Goal: Transaction & Acquisition: Purchase product/service

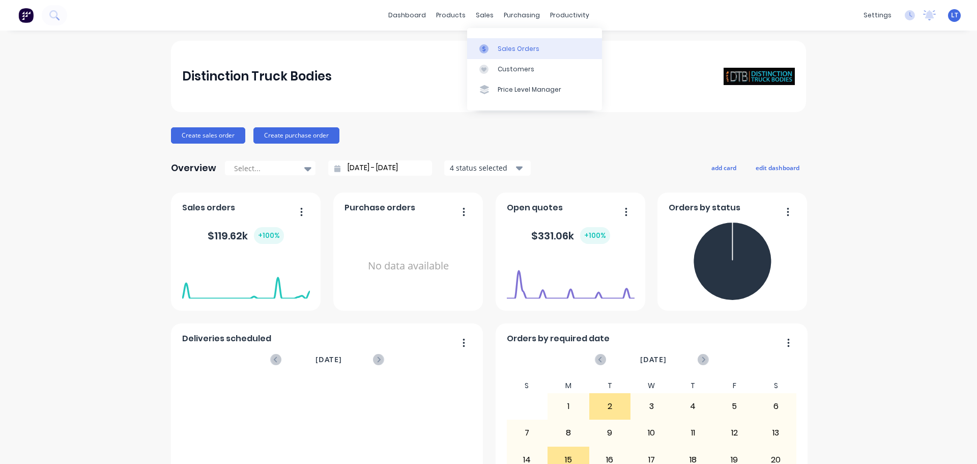
click at [499, 43] on link "Sales Orders" at bounding box center [534, 48] width 135 height 20
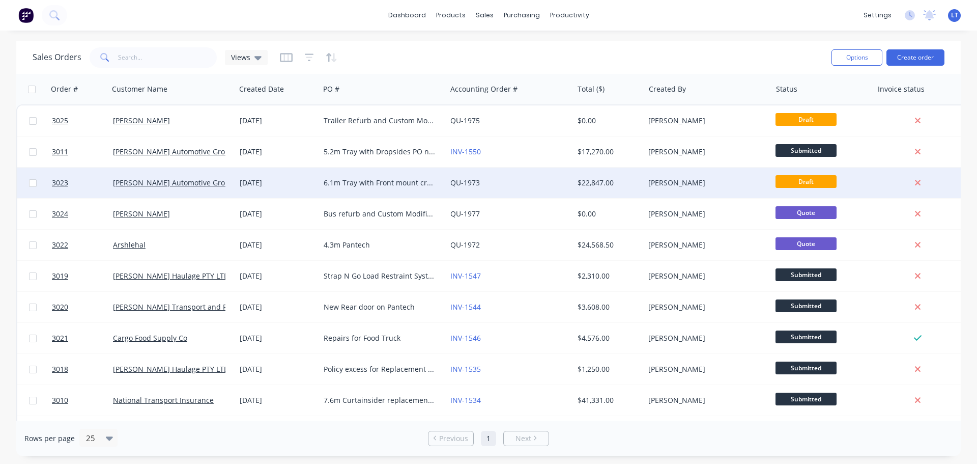
click at [302, 182] on div "[DATE]" at bounding box center [278, 183] width 76 height 10
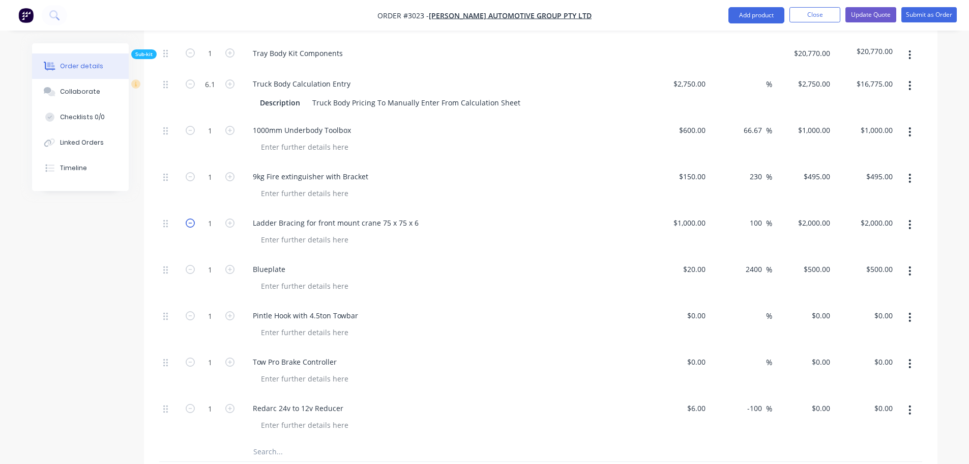
scroll to position [662, 0]
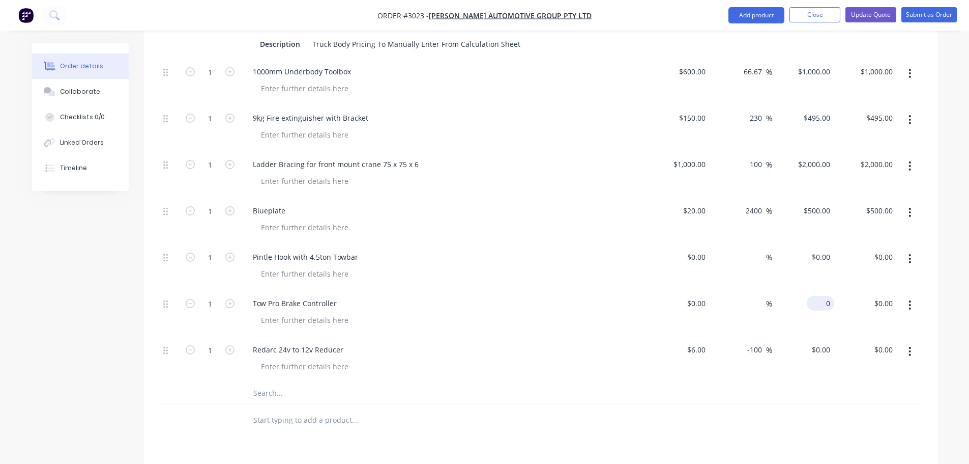
click at [815, 290] on div "0 $0.00" at bounding box center [804, 313] width 63 height 46
type input "$900.00"
click at [828, 342] on input "0" at bounding box center [822, 349] width 23 height 15
type input "600"
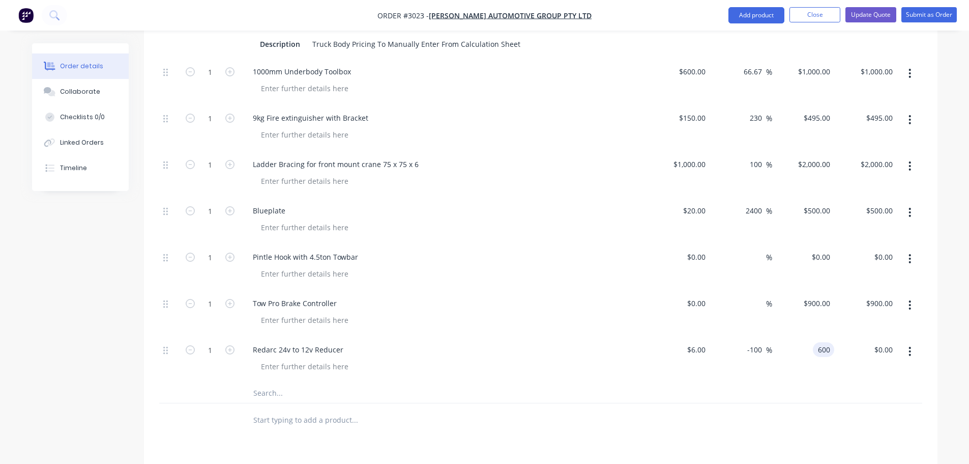
type input "9900"
type input "$600.00"
click at [798, 348] on div "$600.00 600" at bounding box center [804, 359] width 63 height 46
click at [707, 296] on input "0" at bounding box center [698, 303] width 23 height 15
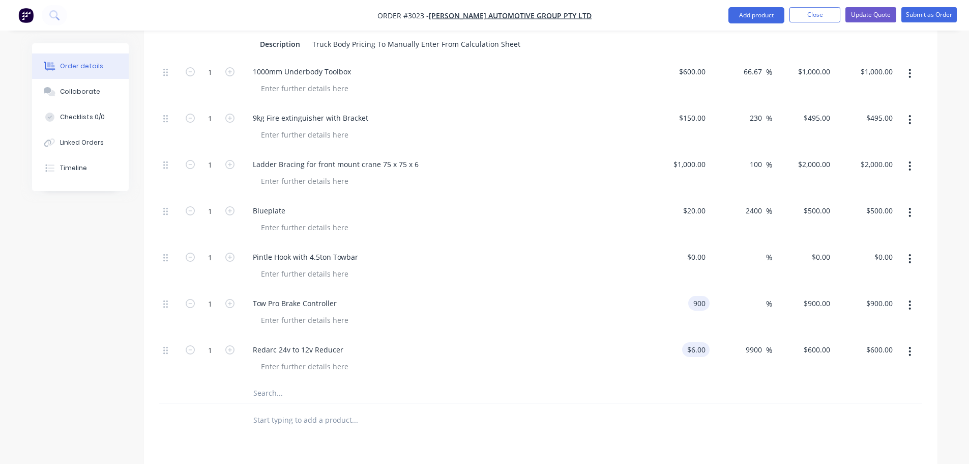
type input "$900.00"
click at [702, 342] on input "6" at bounding box center [698, 349] width 23 height 15
type input "$600.00"
type input "$60,000.00"
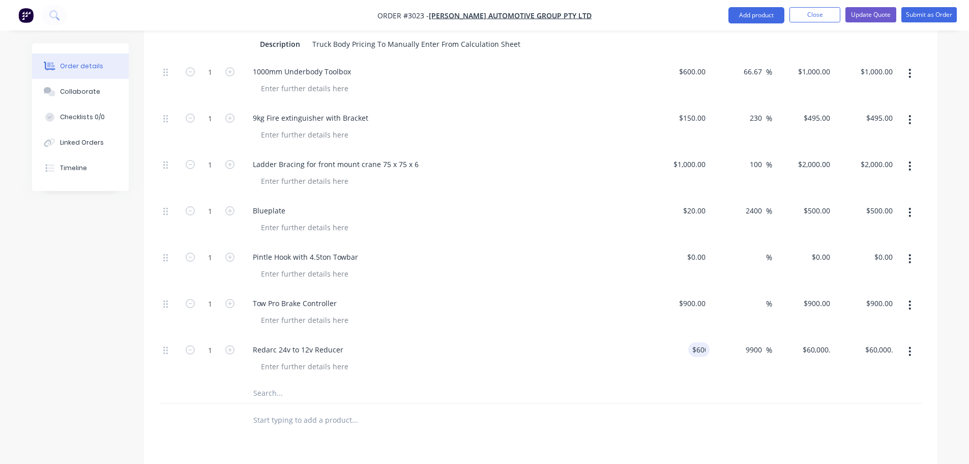
click at [687, 352] on div "$600.00 600" at bounding box center [679, 359] width 63 height 46
click at [830, 342] on input "60000" at bounding box center [813, 349] width 41 height 15
type input "600"
type input "$600.00"
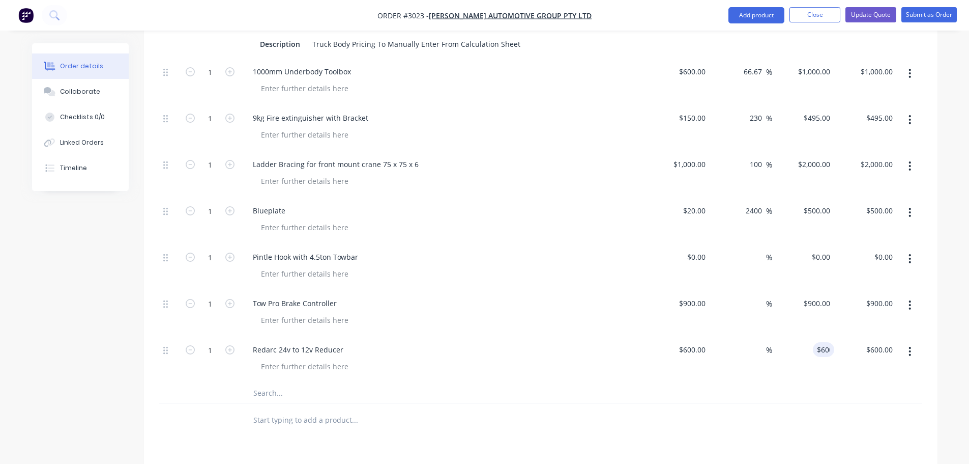
click at [819, 357] on div "$600.00 600" at bounding box center [804, 359] width 63 height 46
click at [831, 249] on input "0" at bounding box center [829, 256] width 12 height 15
type input "$4,000.00"
click at [640, 266] on div at bounding box center [448, 273] width 391 height 15
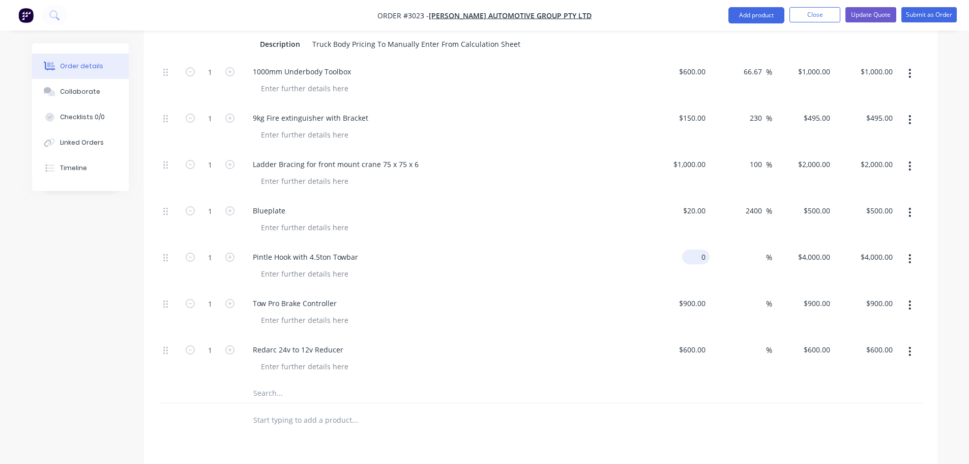
click at [697, 249] on div "0 $0.00" at bounding box center [695, 256] width 27 height 15
type input "4"
type input "$1,000.00"
type input "1000"
type input "$1,000.00"
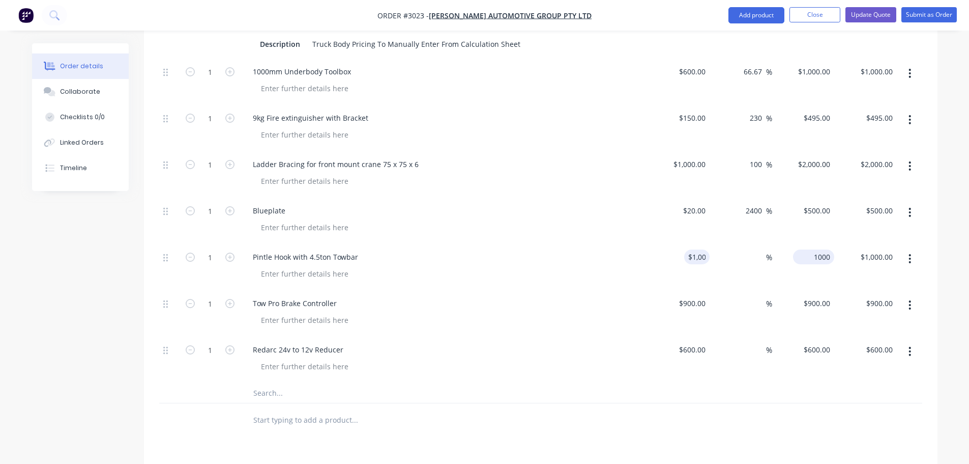
click at [816, 249] on input "1000" at bounding box center [815, 256] width 37 height 15
type input "4000"
type input "300"
type input "$4,000.00"
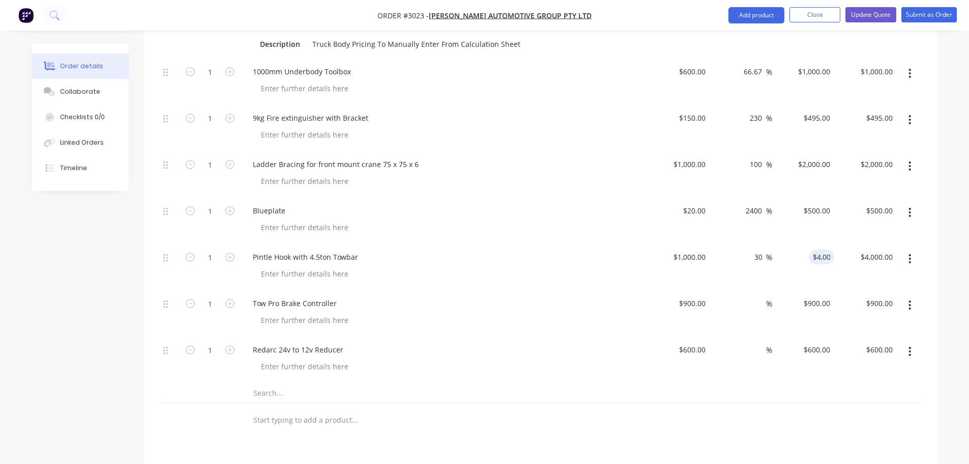
click at [800, 365] on div "$600.00 $600.00" at bounding box center [804, 359] width 63 height 46
drag, startPoint x: 253, startPoint y: 244, endPoint x: 361, endPoint y: 248, distance: 107.5
click at [361, 249] on div "Pintle Hook with 4.5ton Towbar" at bounding box center [306, 256] width 122 height 15
copy div "Pintle Hook with 4.5ton Towbar"
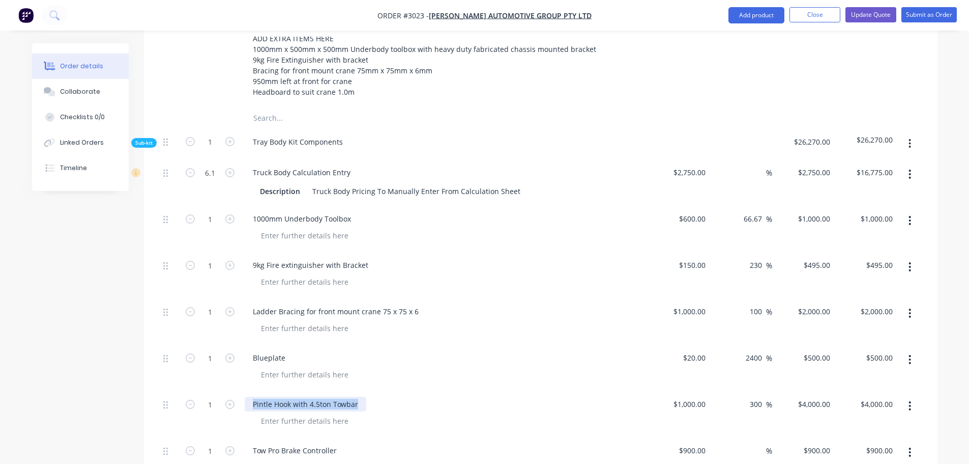
scroll to position [509, 0]
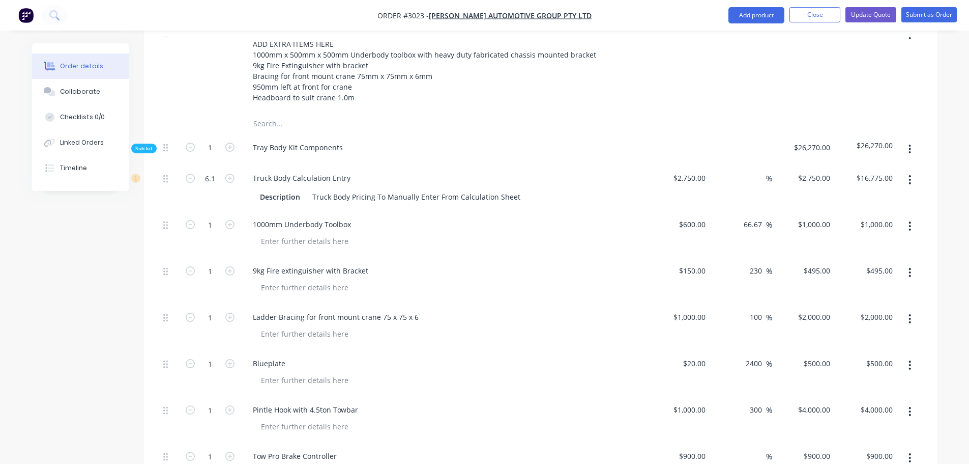
click at [257, 92] on div "ADDITIONAL EXTRAS TO STANDARD BUILD: ADD EXTRA ITEMS HERE 1000mm x 500mm x 500m…" at bounding box center [444, 67] width 407 height 94
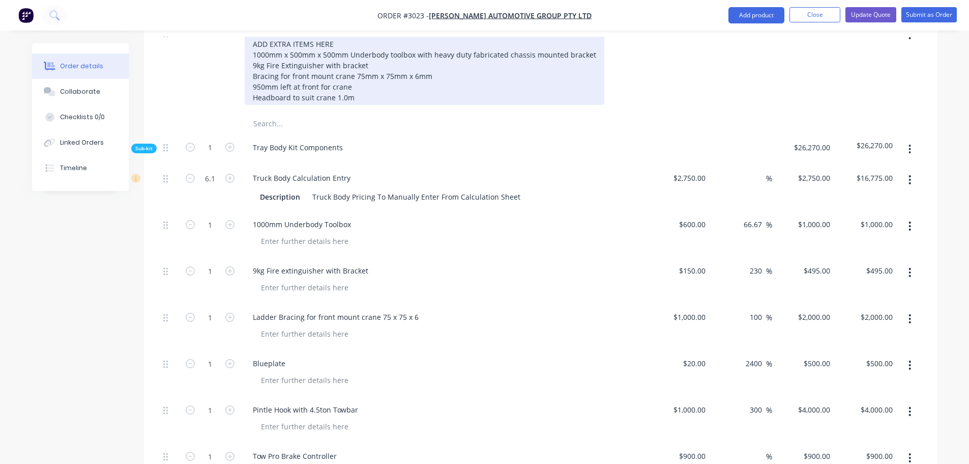
click at [355, 83] on div "ADDITIONAL EXTRAS TO STANDARD BUILD: ADD EXTRA ITEMS HERE 1000mm x 500mm x 500m…" at bounding box center [425, 65] width 360 height 79
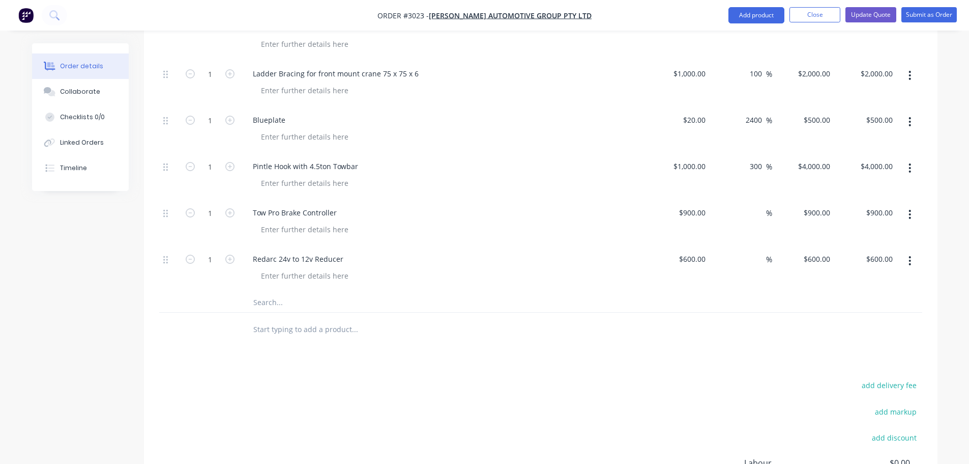
scroll to position [763, 0]
drag, startPoint x: 253, startPoint y: 195, endPoint x: 357, endPoint y: 195, distance: 103.3
click at [357, 205] on div "Tow Pro Brake Controller" at bounding box center [444, 212] width 399 height 15
copy div "Tow Pro Brake Controller"
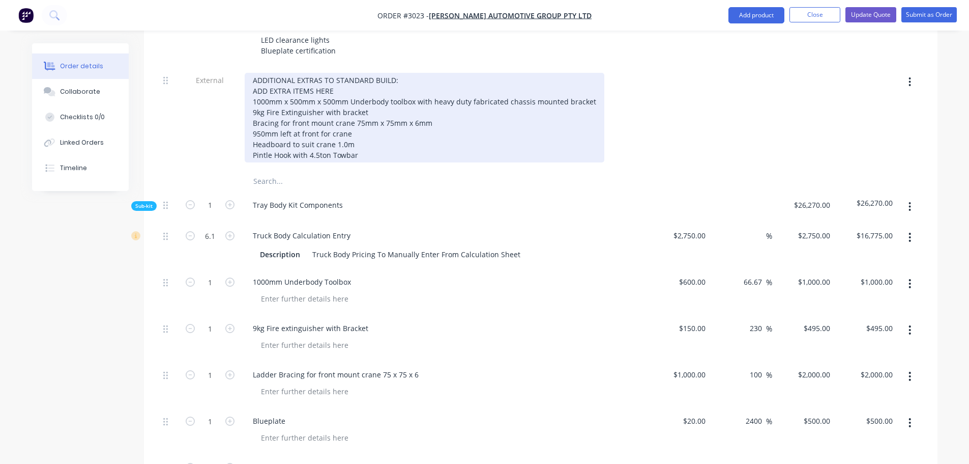
scroll to position [458, 0]
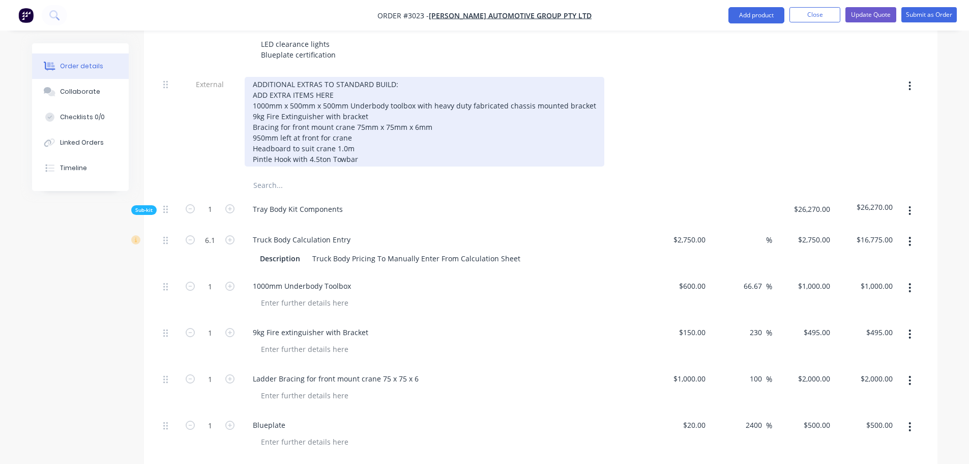
click at [368, 142] on div "ADDITIONAL EXTRAS TO STANDARD BUILD: ADD EXTRA ITEMS HERE 1000mm x 500mm x 500m…" at bounding box center [425, 122] width 360 height 90
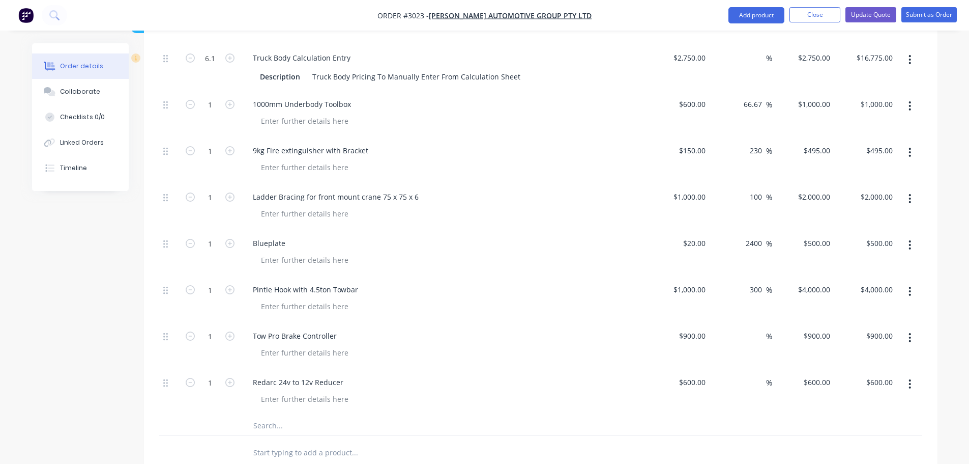
scroll to position [712, 0]
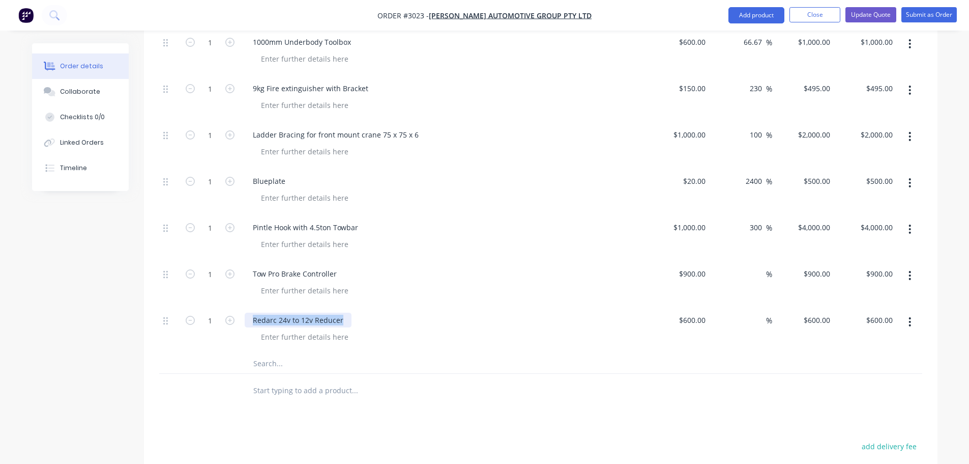
drag, startPoint x: 253, startPoint y: 307, endPoint x: 345, endPoint y: 305, distance: 91.1
click at [345, 312] on div "Redarc 24v to 12v Reducer" at bounding box center [298, 319] width 107 height 15
copy div "Redarc 24v to 12v Reducer"
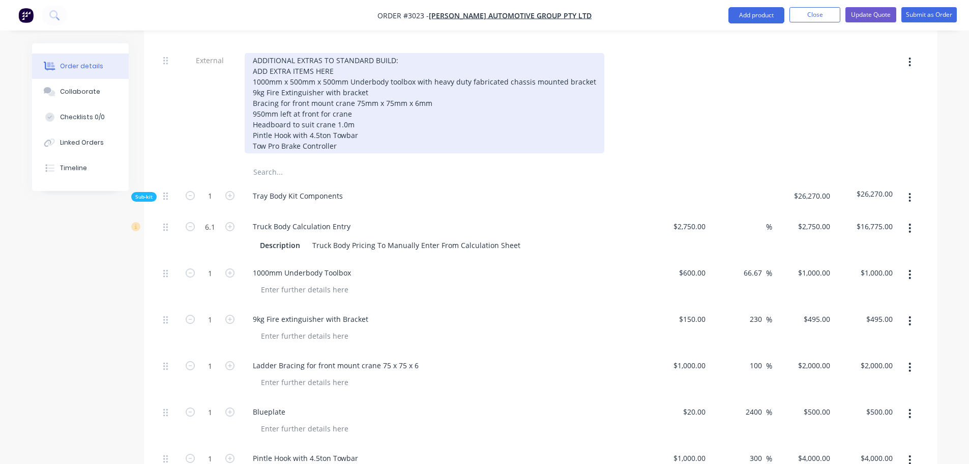
scroll to position [458, 0]
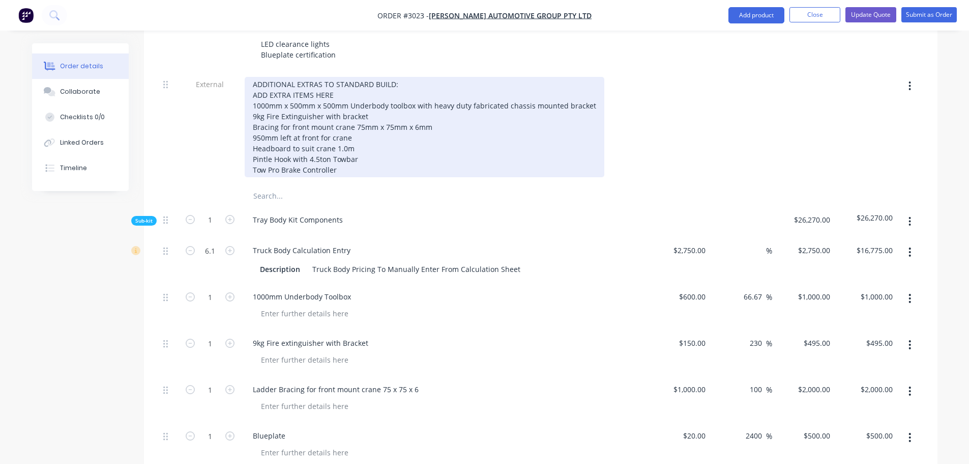
click at [342, 156] on div "ADDITIONAL EXTRAS TO STANDARD BUILD: ADD EXTRA ITEMS HERE 1000mm x 500mm x 500m…" at bounding box center [425, 127] width 360 height 100
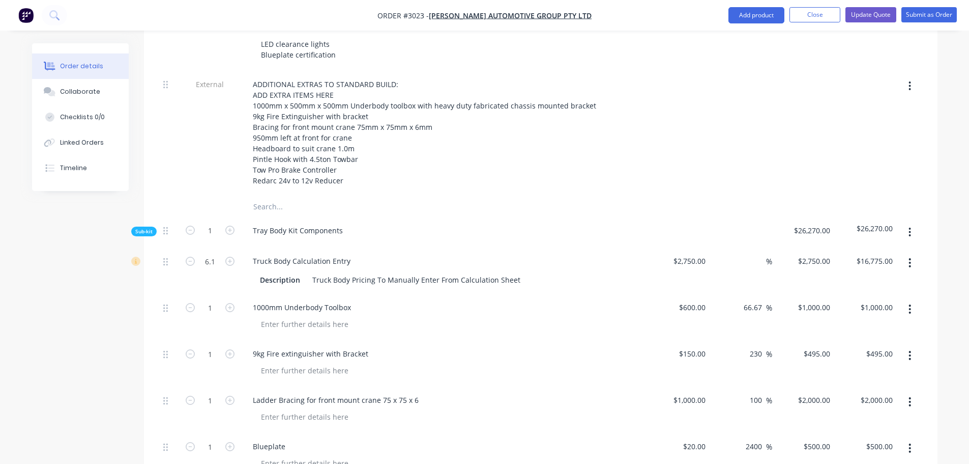
click at [365, 196] on input "text" at bounding box center [355, 206] width 204 height 20
click at [874, 10] on button "Update Quote" at bounding box center [871, 14] width 51 height 15
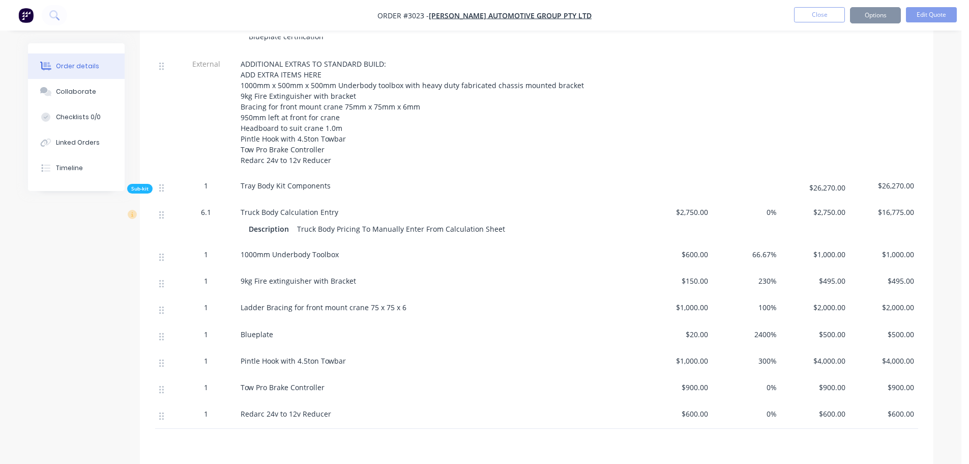
scroll to position [0, 0]
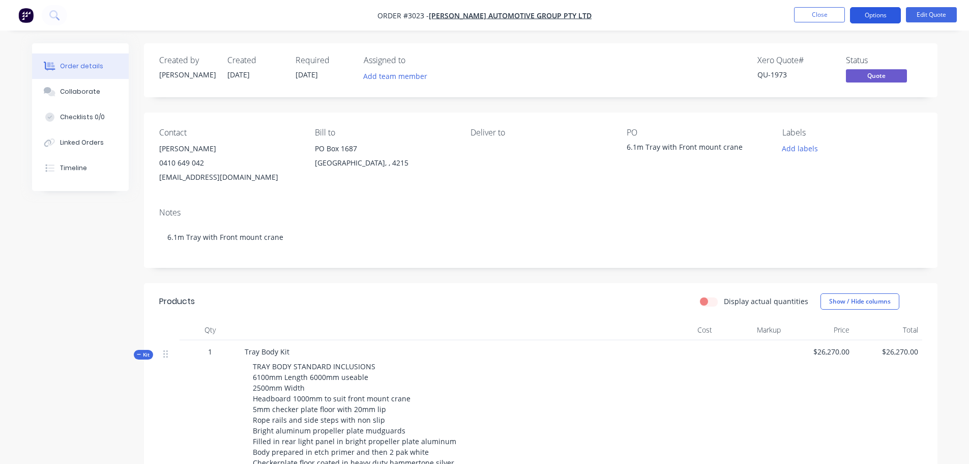
click at [875, 13] on button "Options" at bounding box center [875, 15] width 51 height 16
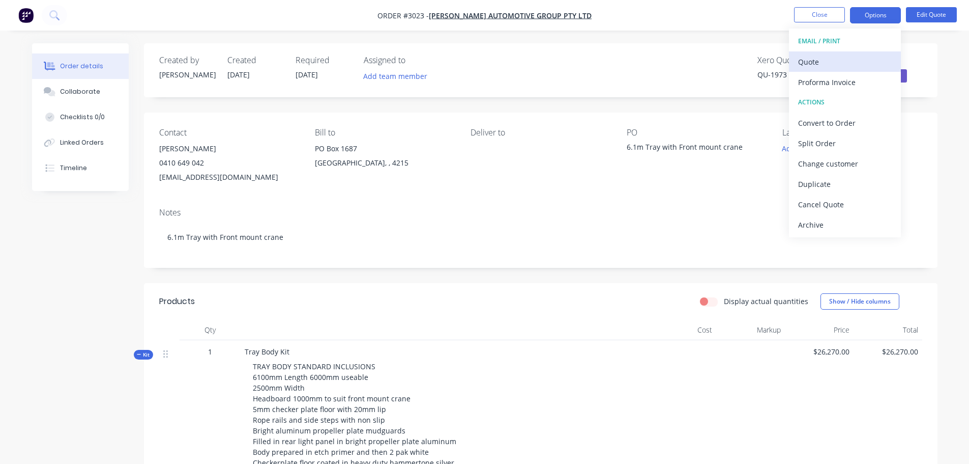
click at [817, 60] on div "Quote" at bounding box center [845, 61] width 94 height 15
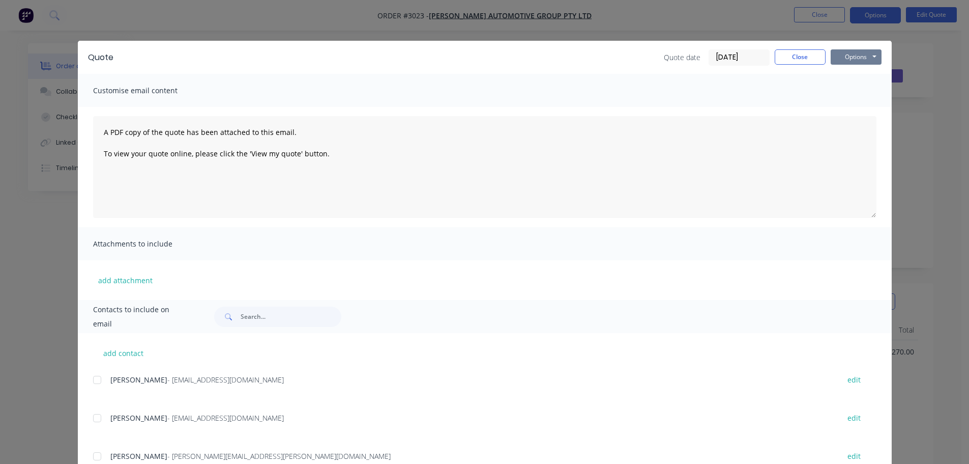
click at [851, 56] on button "Options" at bounding box center [856, 56] width 51 height 15
click at [855, 73] on button "Preview" at bounding box center [863, 75] width 65 height 17
click at [803, 55] on button "Close" at bounding box center [800, 56] width 51 height 15
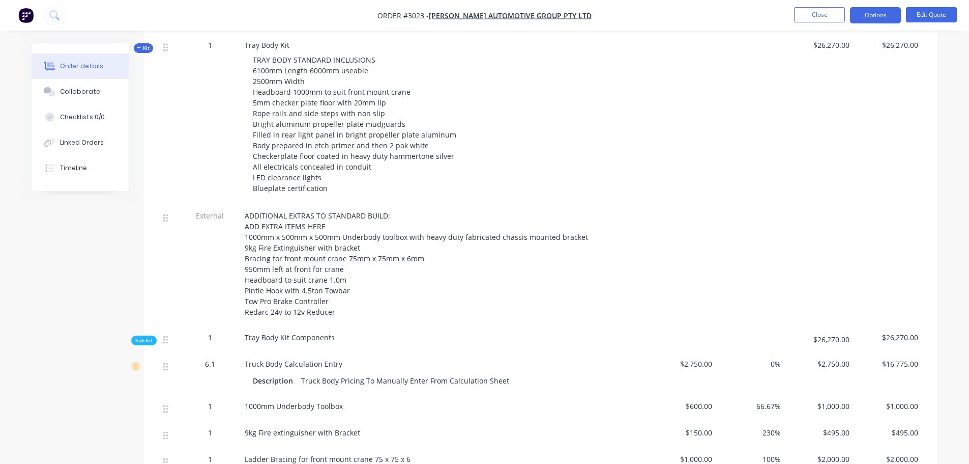
scroll to position [305, 0]
click at [378, 279] on div "ADDITIONAL EXTRAS TO STANDARD BUILD: ADD EXTRA ITEMS HERE 1000mm x 500mm x 500m…" at bounding box center [444, 264] width 399 height 107
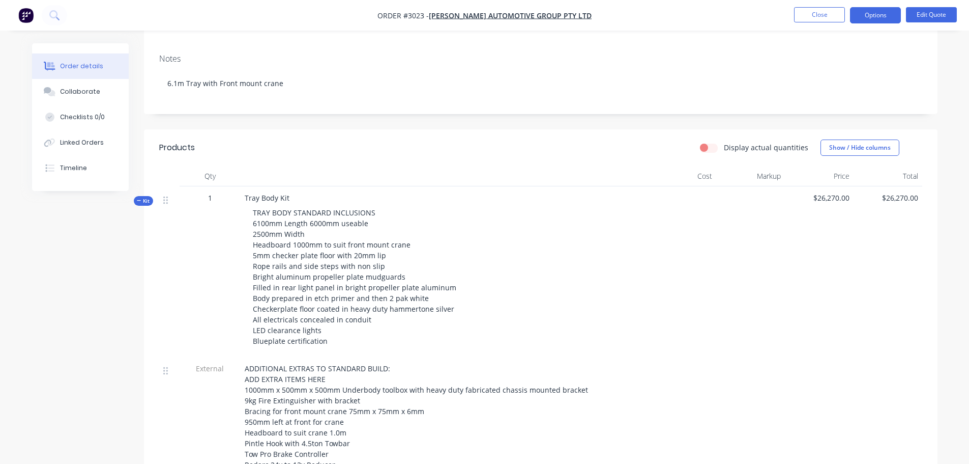
scroll to position [153, 0]
click at [929, 12] on button "Edit Quote" at bounding box center [931, 14] width 51 height 15
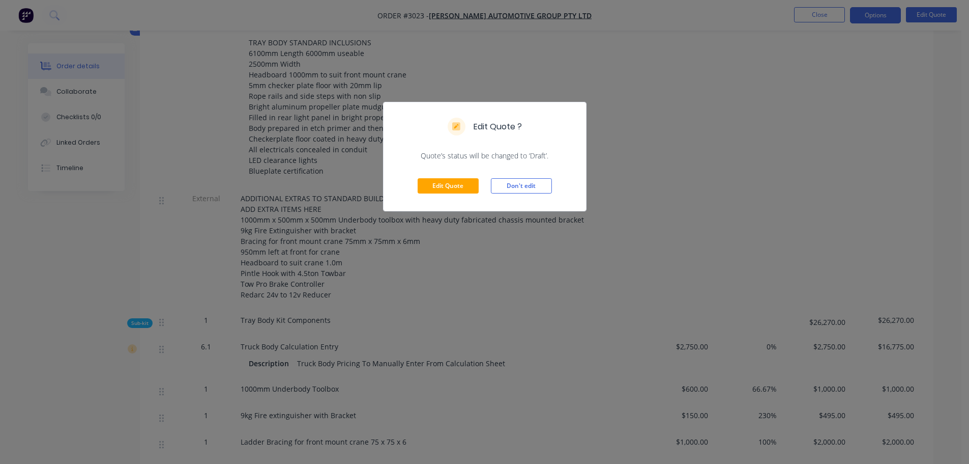
scroll to position [305, 0]
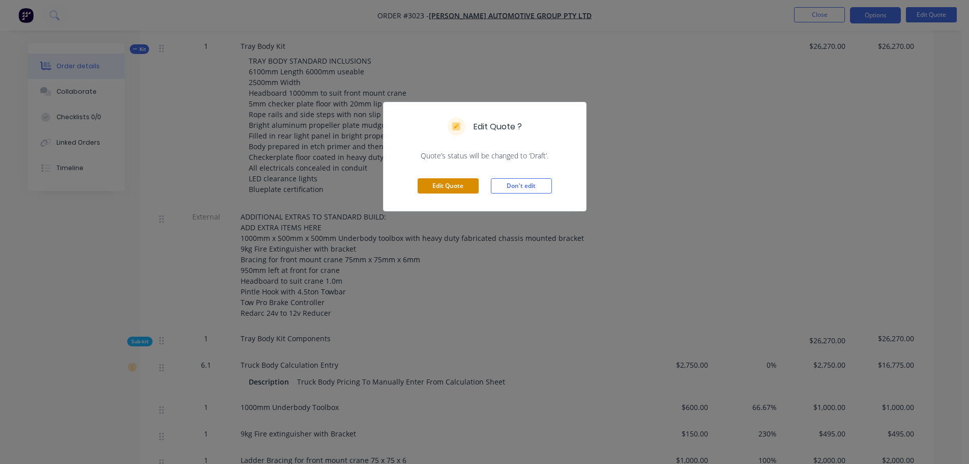
click at [441, 186] on button "Edit Quote" at bounding box center [448, 185] width 61 height 15
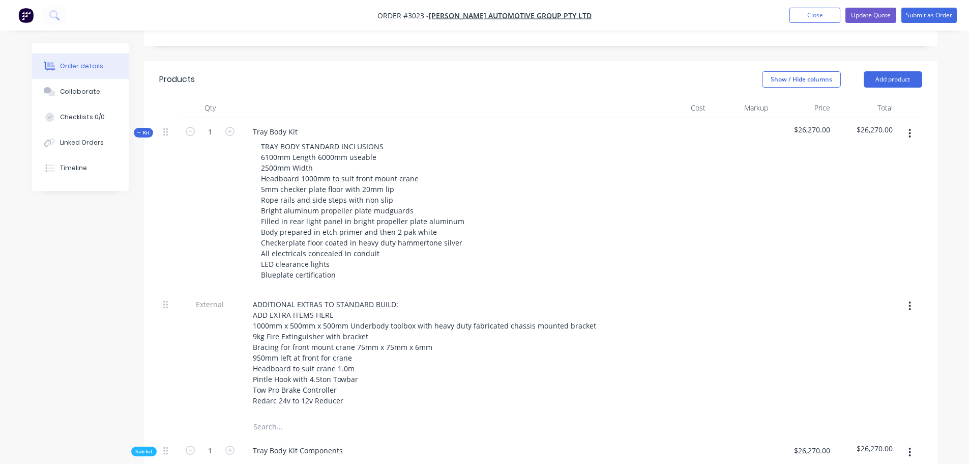
scroll to position [102, 0]
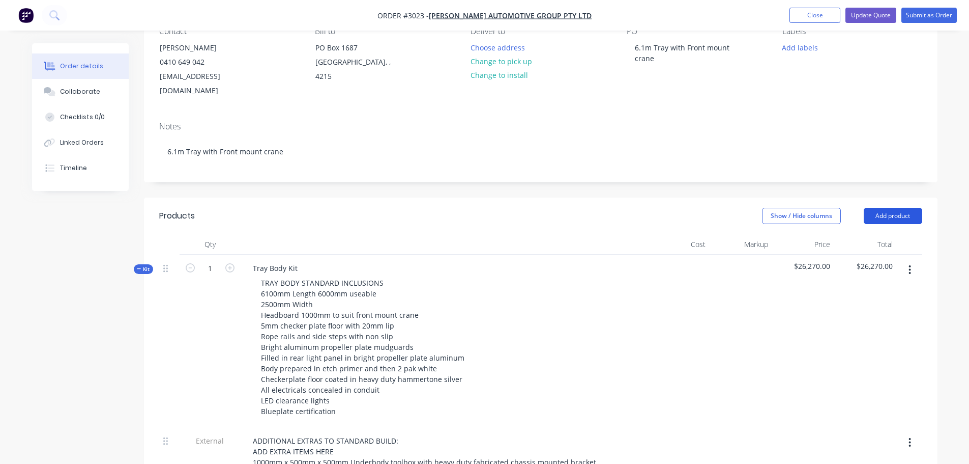
click at [892, 208] on button "Add product" at bounding box center [893, 216] width 59 height 16
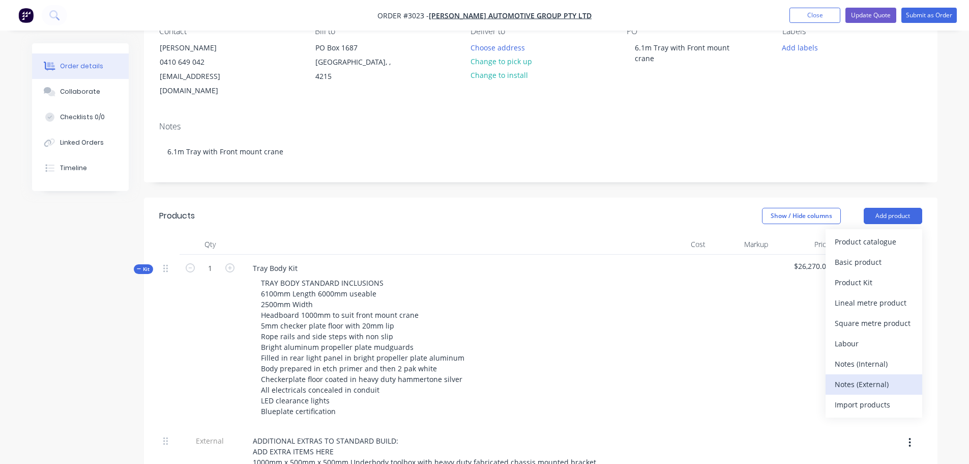
click at [852, 377] on div "Notes (External)" at bounding box center [874, 384] width 78 height 15
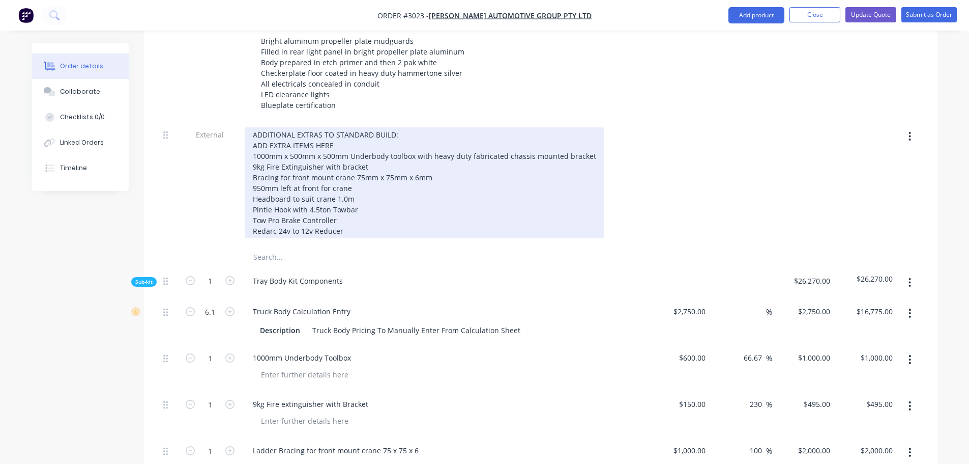
scroll to position [407, 0]
click at [250, 128] on div "ADDITIONAL EXTRAS TO STANDARD BUILD: ADD EXTRA ITEMS HERE 1000mm x 500mm x 500m…" at bounding box center [425, 183] width 360 height 111
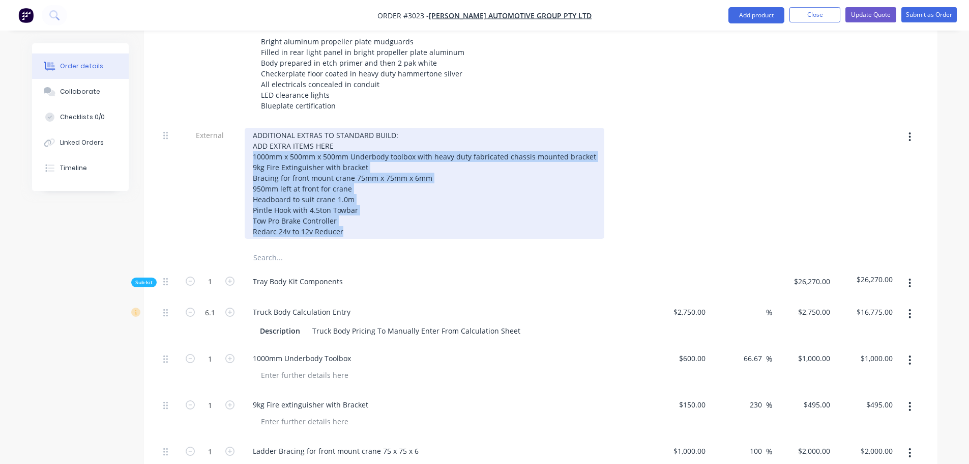
drag, startPoint x: 253, startPoint y: 141, endPoint x: 359, endPoint y: 216, distance: 129.6
click at [359, 216] on div "ADDITIONAL EXTRAS TO STANDARD BUILD: ADD EXTRA ITEMS HERE 1000mm x 500mm x 500m…" at bounding box center [425, 183] width 360 height 111
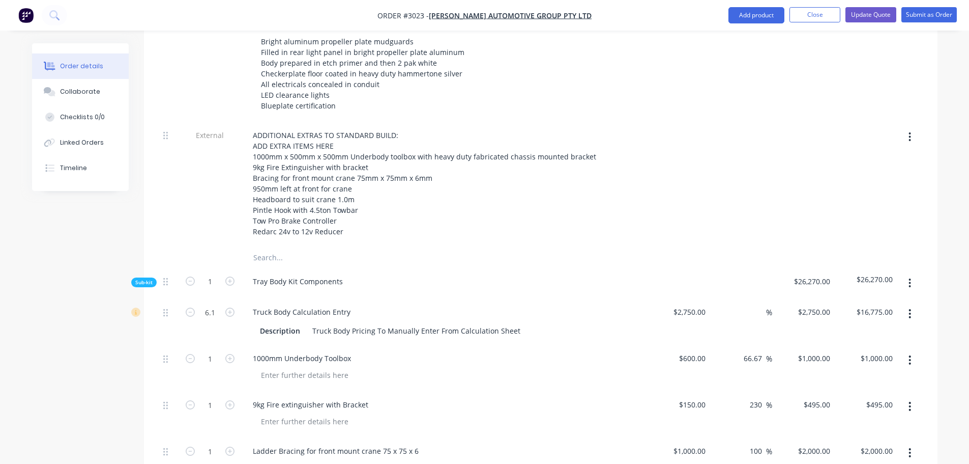
click at [273, 106] on div "Tray Body Kit TRAY BODY STANDARD INCLUSIONS 6100mm Length 6000mm useable 2500mm…" at bounding box center [444, 35] width 407 height 173
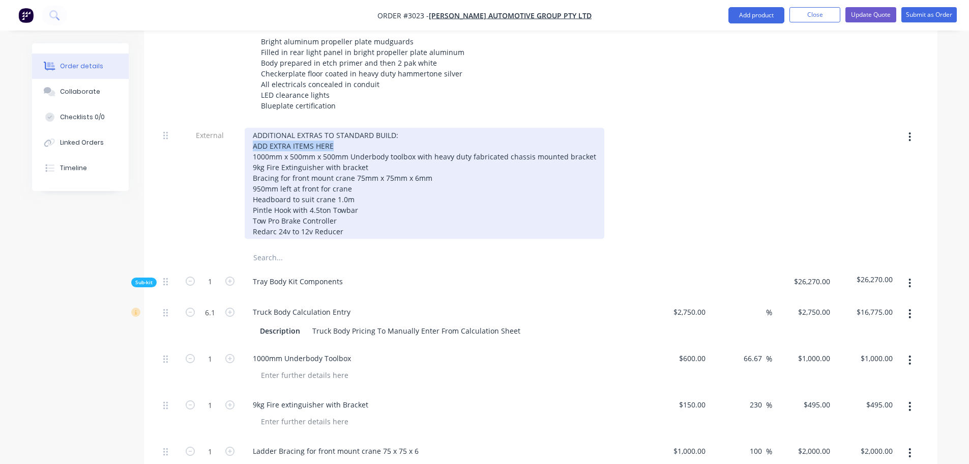
drag, startPoint x: 251, startPoint y: 133, endPoint x: 331, endPoint y: 129, distance: 79.5
click at [331, 129] on div "ADDITIONAL EXTRAS TO STANDARD BUILD: ADD EXTRA ITEMS HERE 1000mm x 500mm x 500m…" at bounding box center [425, 183] width 360 height 111
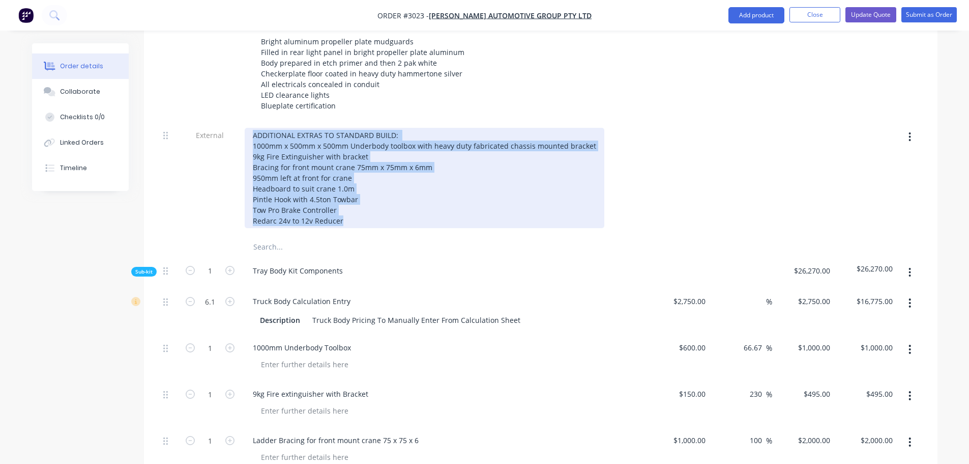
drag, startPoint x: 253, startPoint y: 118, endPoint x: 356, endPoint y: 202, distance: 132.7
click at [356, 202] on div "ADDITIONAL EXTRAS TO STANDARD BUILD: 1000mm x 500mm x 500mm Underbody toolbox w…" at bounding box center [425, 178] width 360 height 100
copy div "ADDITIONAL EXTRAS TO STANDARD BUILD: 1000mm x 500mm x 500mm Underbody toolbox w…"
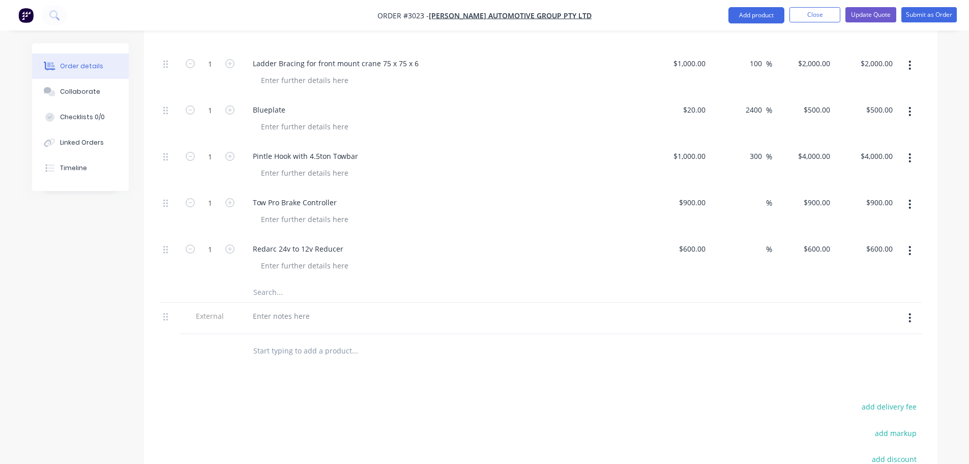
scroll to position [916, 0]
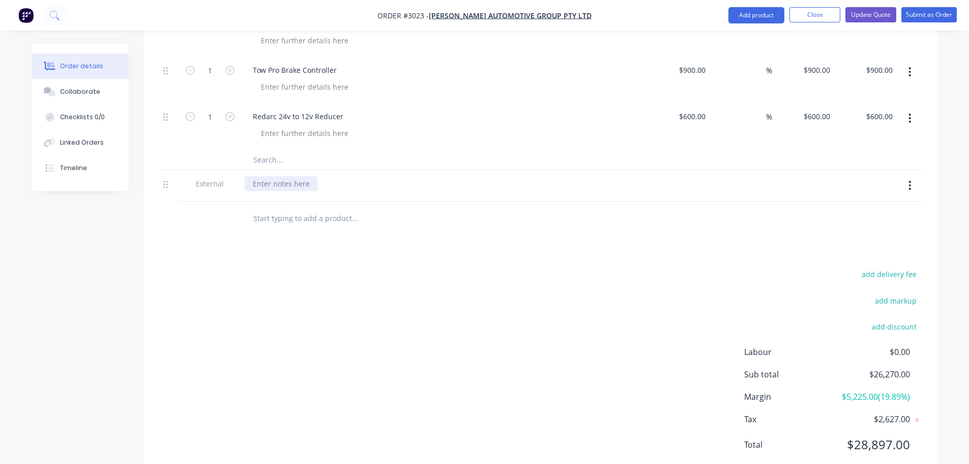
click at [254, 176] on div at bounding box center [281, 183] width 73 height 15
paste div
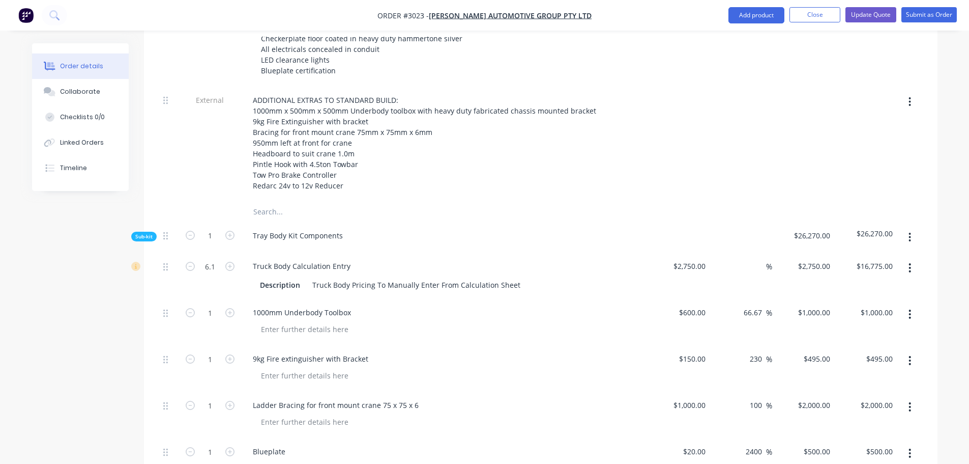
scroll to position [356, 0]
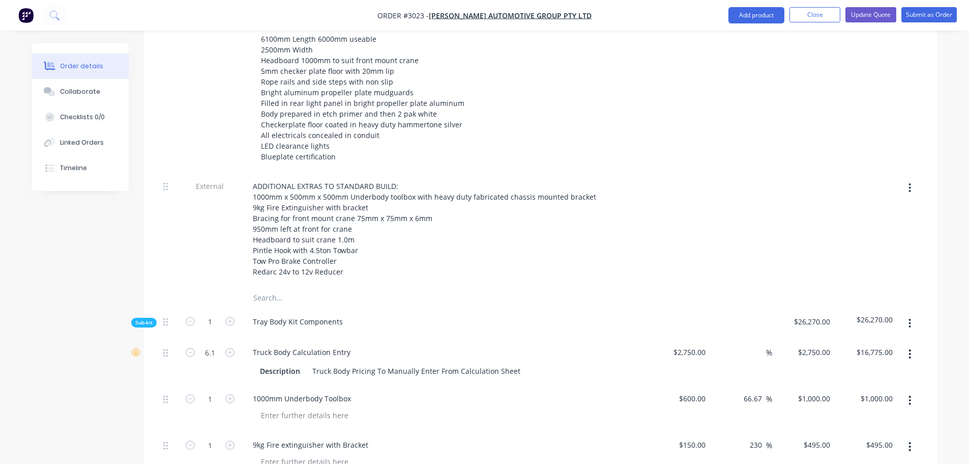
click at [911, 182] on icon "button" at bounding box center [910, 187] width 3 height 11
click at [840, 227] on div "Delete" at bounding box center [874, 234] width 78 height 15
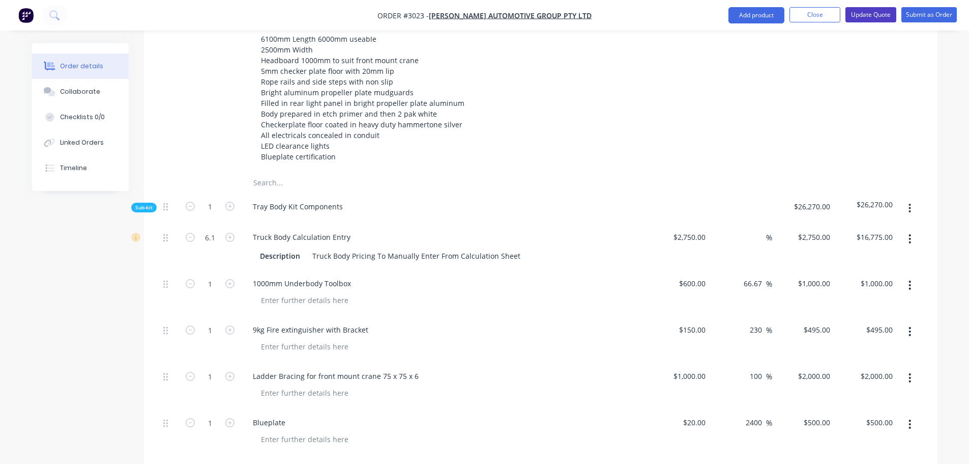
click at [869, 12] on button "Update Quote" at bounding box center [871, 14] width 51 height 15
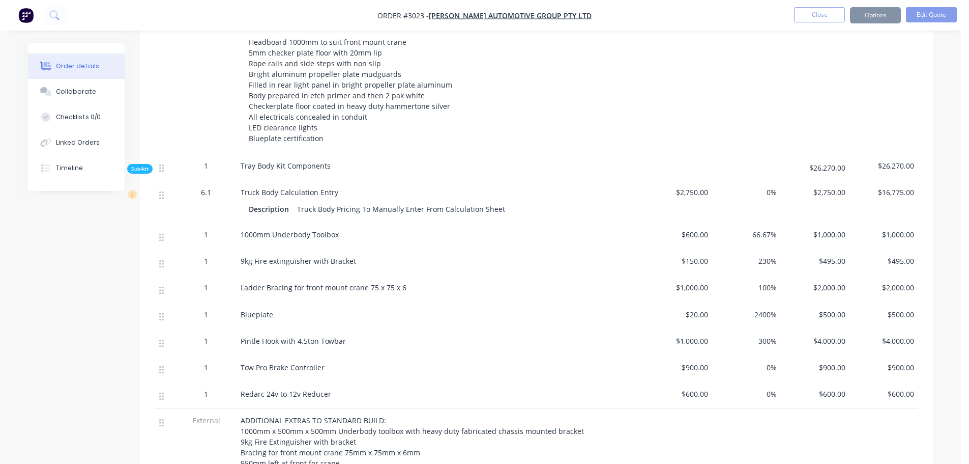
scroll to position [0, 0]
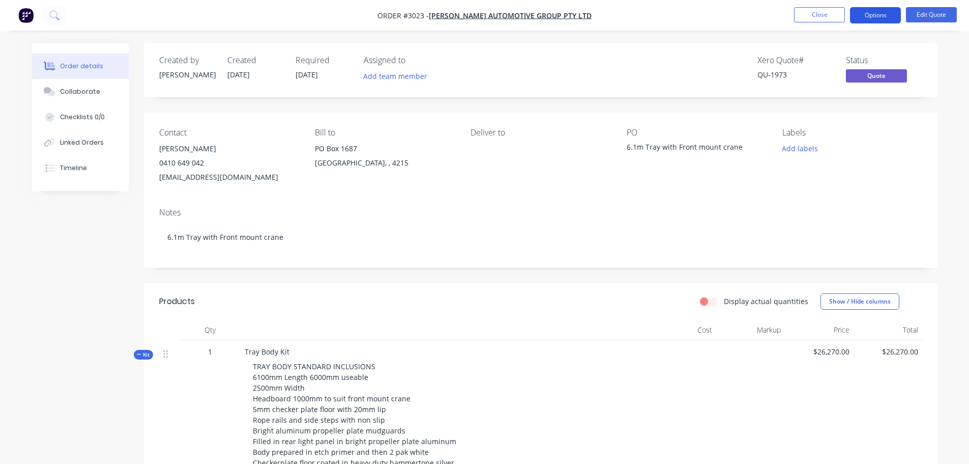
click at [871, 12] on button "Options" at bounding box center [875, 15] width 51 height 16
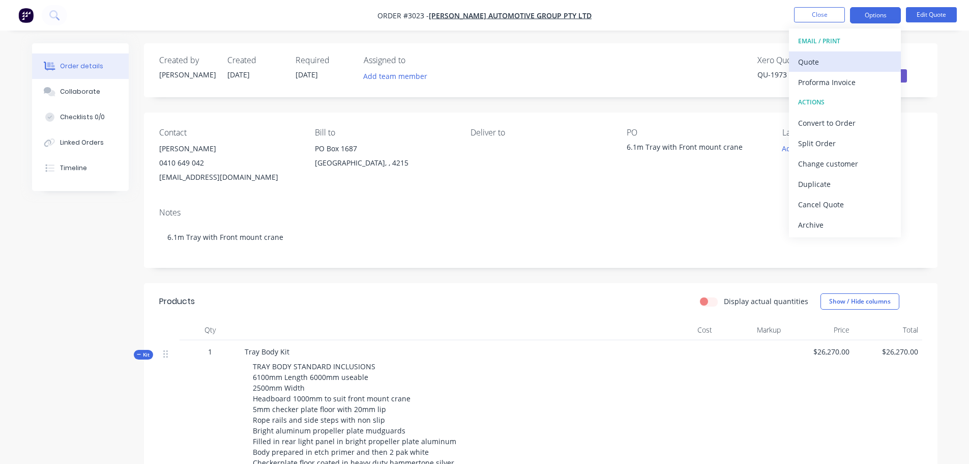
click at [805, 61] on div "Quote" at bounding box center [845, 61] width 94 height 15
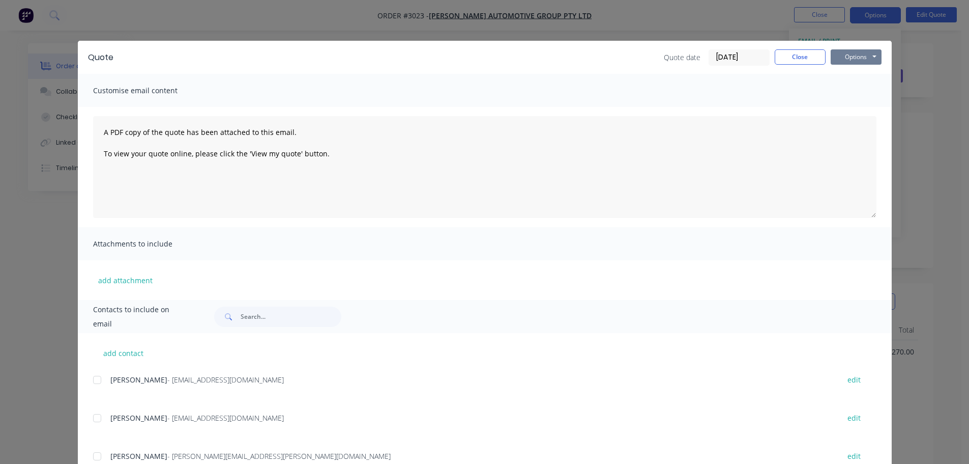
click at [845, 56] on button "Options" at bounding box center [856, 56] width 51 height 15
click at [853, 75] on button "Preview" at bounding box center [863, 75] width 65 height 17
click at [784, 55] on button "Close" at bounding box center [800, 56] width 51 height 15
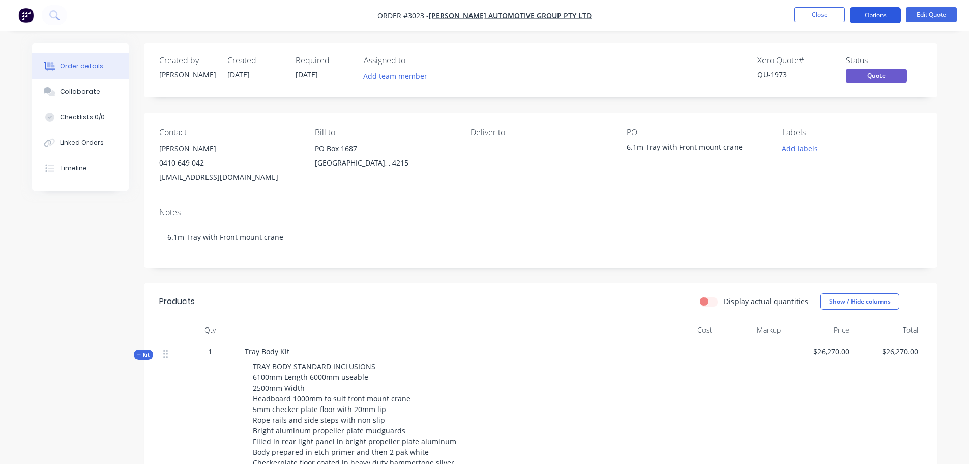
click at [875, 15] on button "Options" at bounding box center [875, 15] width 51 height 16
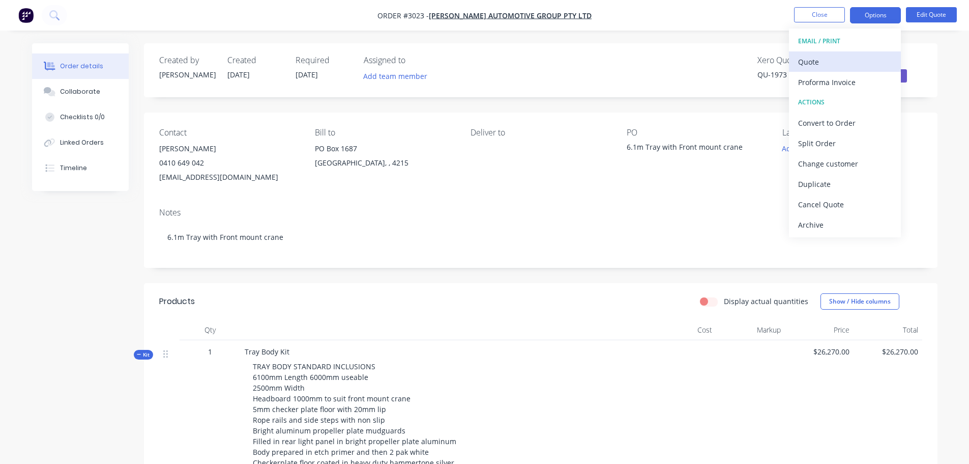
click at [811, 63] on div "Quote" at bounding box center [845, 61] width 94 height 15
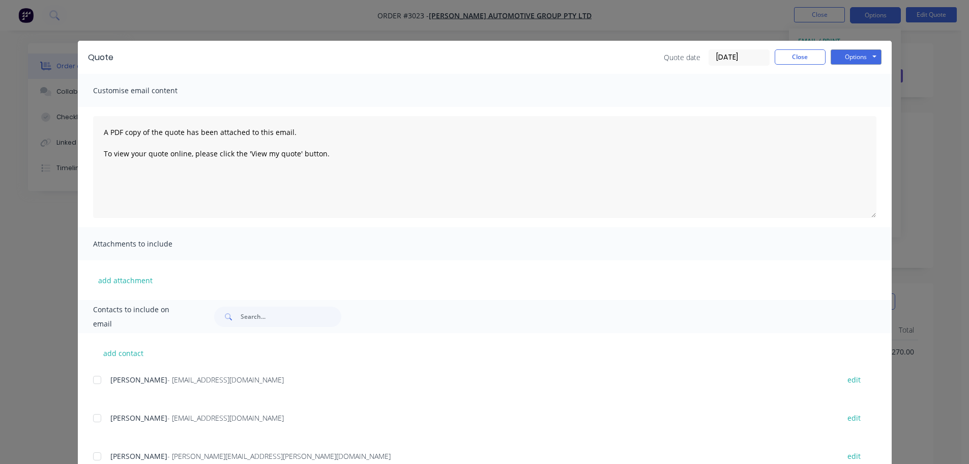
click at [93, 379] on div at bounding box center [97, 379] width 20 height 20
click at [109, 354] on button "add contact" at bounding box center [123, 352] width 61 height 15
select select "AU"
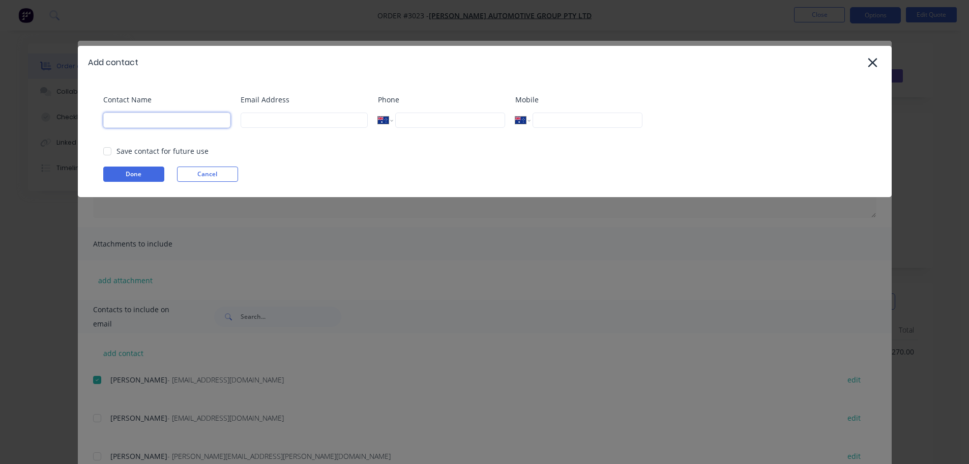
click at [131, 125] on input at bounding box center [166, 119] width 127 height 15
type input "[PERSON_NAME]"
type input "[EMAIL_ADDRESS][DOMAIN_NAME]"
type input "0432 545 330"
click at [123, 175] on button "Done" at bounding box center [133, 173] width 61 height 15
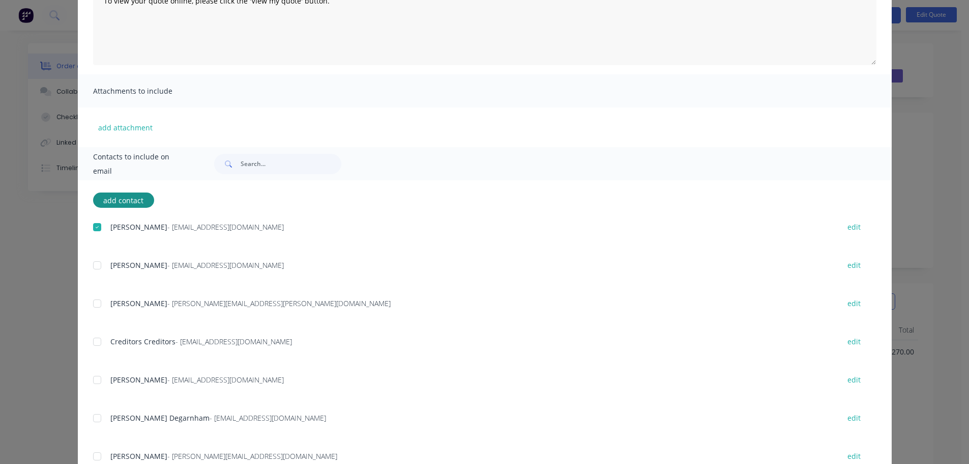
scroll to position [228, 0]
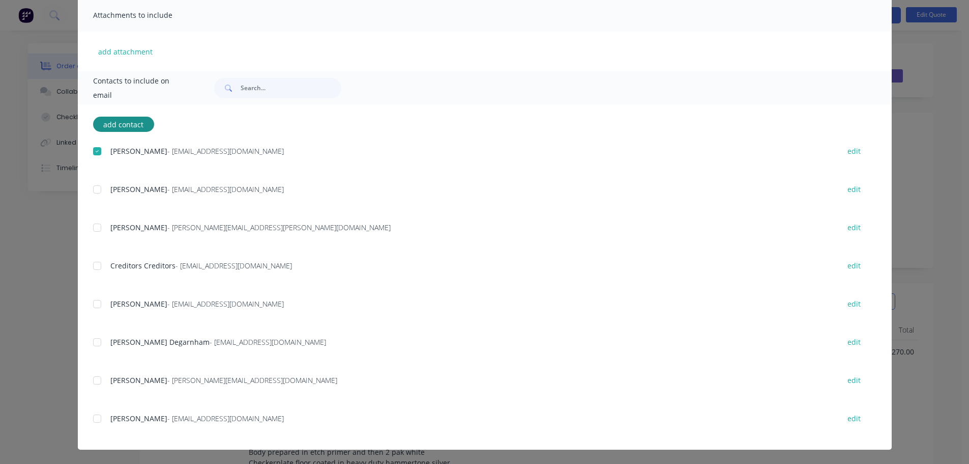
click at [92, 419] on div at bounding box center [97, 418] width 20 height 20
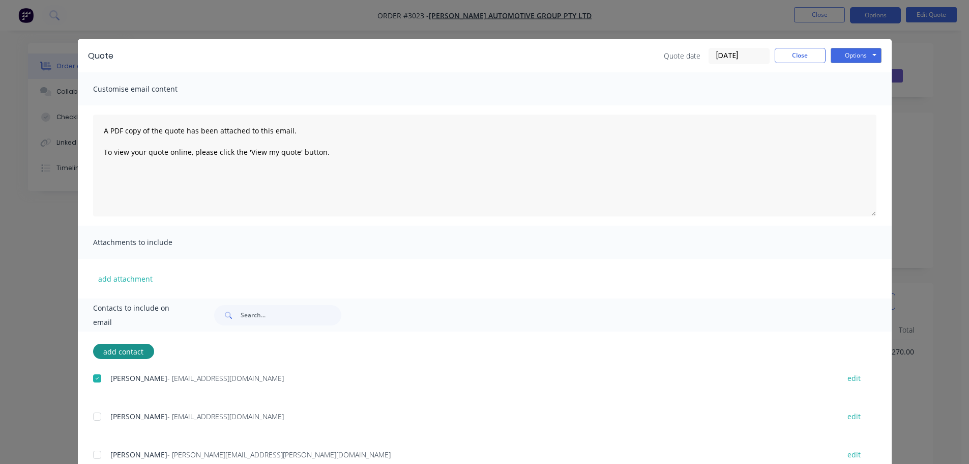
scroll to position [0, 0]
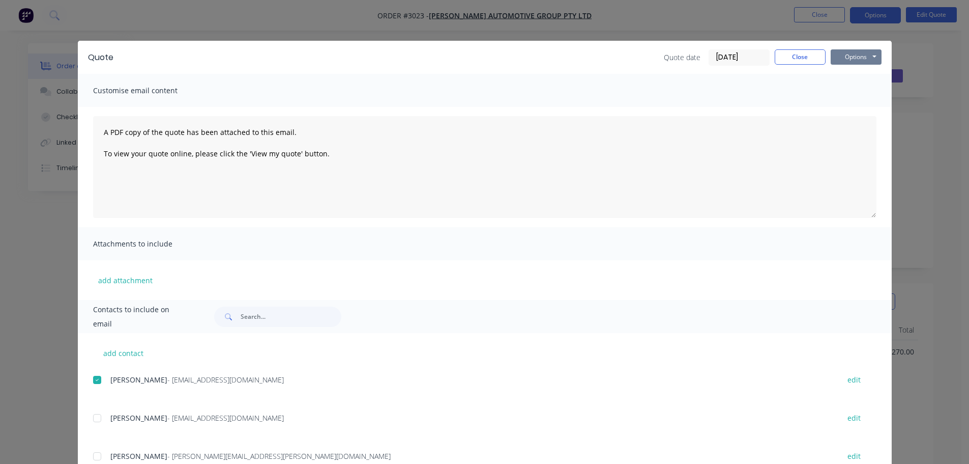
click at [843, 55] on button "Options" at bounding box center [856, 56] width 51 height 15
click at [848, 106] on button "Email" at bounding box center [863, 108] width 65 height 17
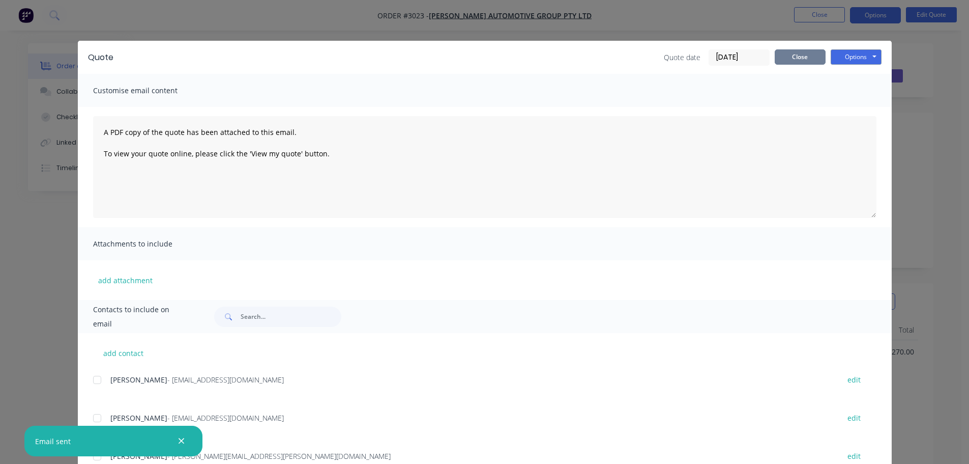
click at [803, 52] on button "Close" at bounding box center [800, 56] width 51 height 15
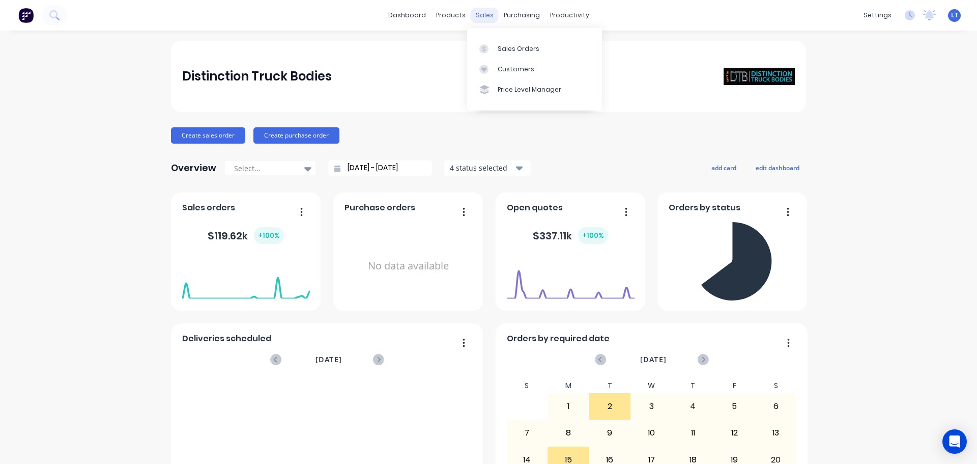
click at [477, 16] on div "sales" at bounding box center [485, 15] width 28 height 15
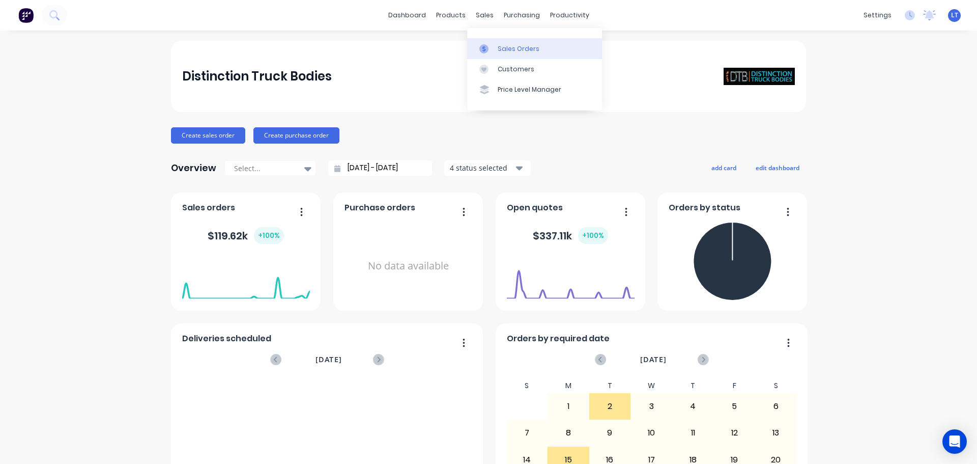
click at [497, 48] on link "Sales Orders" at bounding box center [534, 48] width 135 height 20
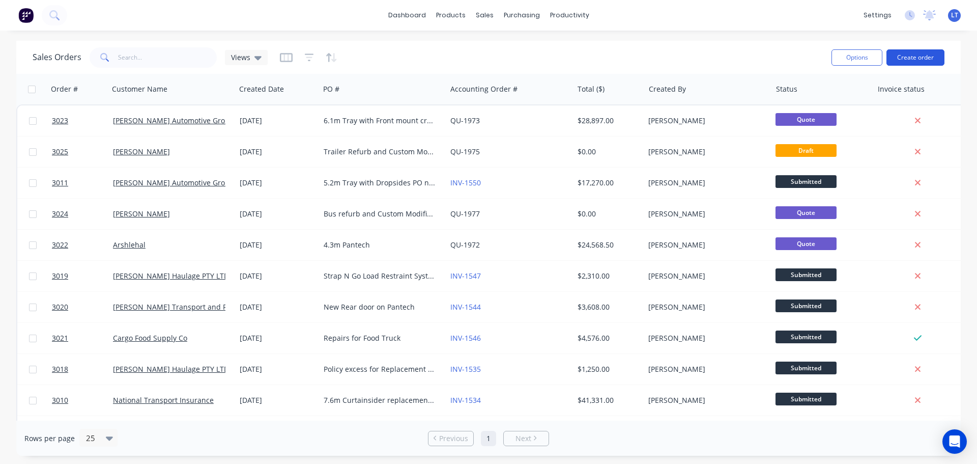
click at [927, 53] on button "Create order" at bounding box center [915, 57] width 58 height 16
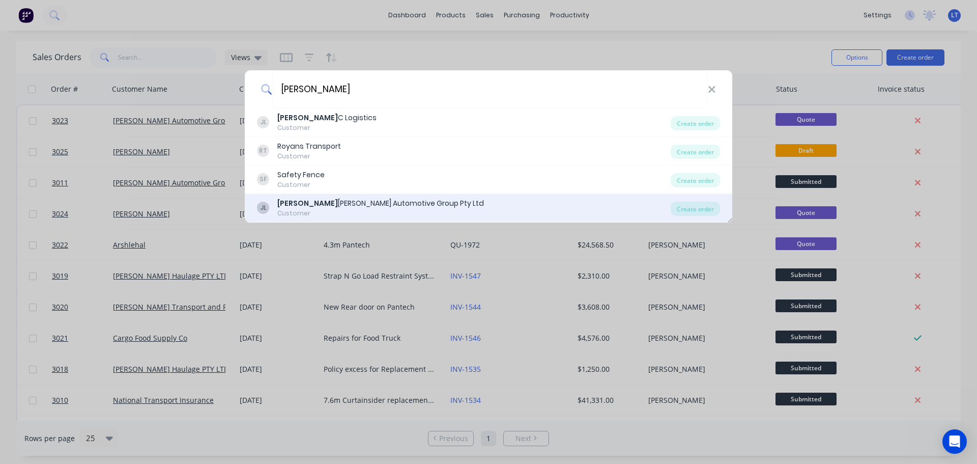
type input "James"
click at [333, 195] on div "JL James Frizelle's Automotive Group Pty Ltd Customer Create order" at bounding box center [489, 208] width 488 height 28
click at [386, 206] on div "James Frizelle's Automotive Group Pty Ltd" at bounding box center [380, 203] width 207 height 11
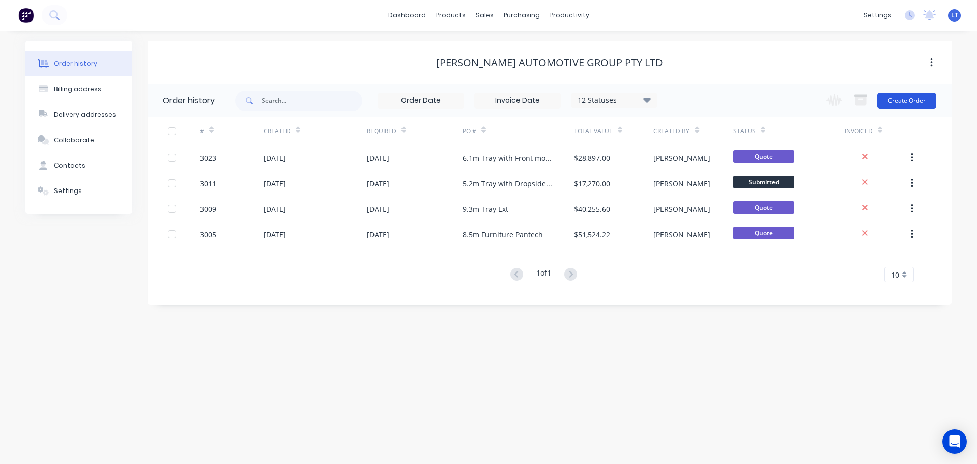
click at [914, 97] on button "Create Order" at bounding box center [906, 101] width 59 height 16
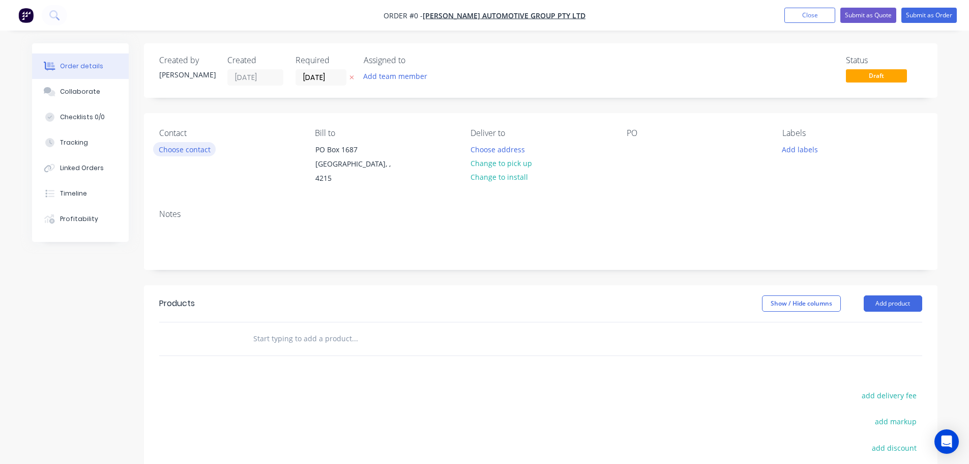
click at [177, 146] on button "Choose contact" at bounding box center [184, 149] width 63 height 14
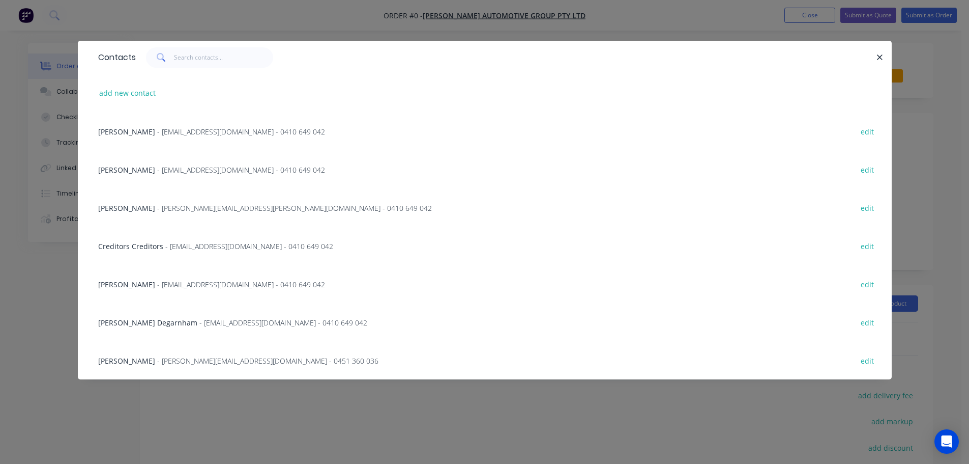
click at [101, 129] on span "[PERSON_NAME]" at bounding box center [126, 132] width 57 height 10
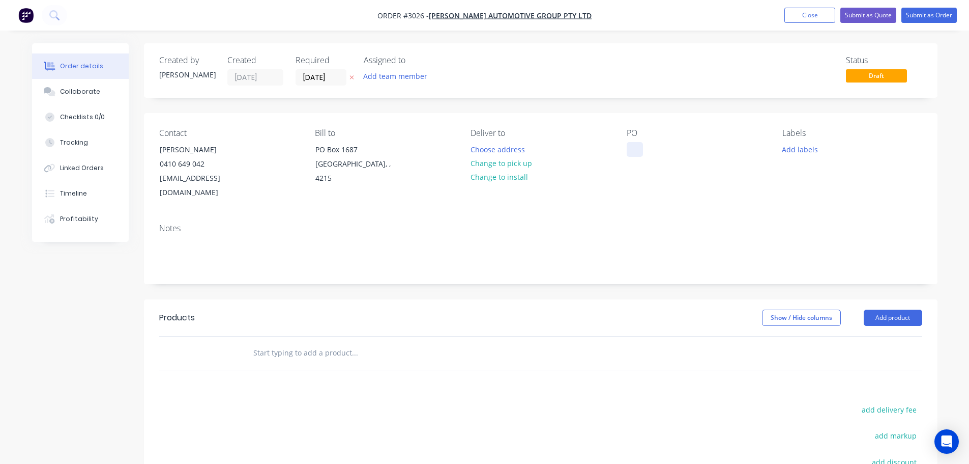
click at [632, 145] on div at bounding box center [635, 149] width 16 height 15
click at [706, 148] on div "Chassis Extention on FDS" at bounding box center [678, 149] width 102 height 15
click at [741, 149] on div "Chassis Extention on Isuzu FDS" at bounding box center [688, 149] width 122 height 15
drag, startPoint x: 636, startPoint y: 150, endPoint x: 727, endPoint y: 166, distance: 92.9
click at [727, 166] on div "Chassis Extention on Isuzu FDS from 4250mm to 5500mm" at bounding box center [688, 154] width 122 height 25
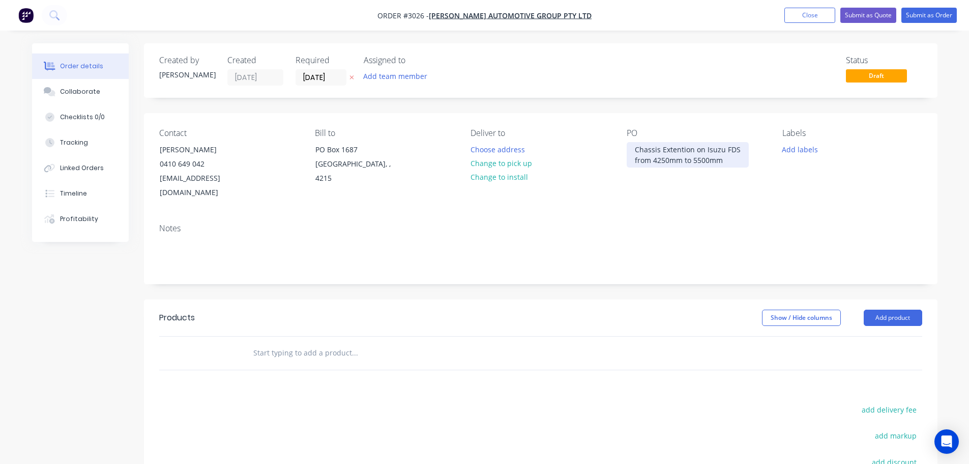
copy div "Chassis Extention on Isuzu FDS from 4250mm to 5500mm"
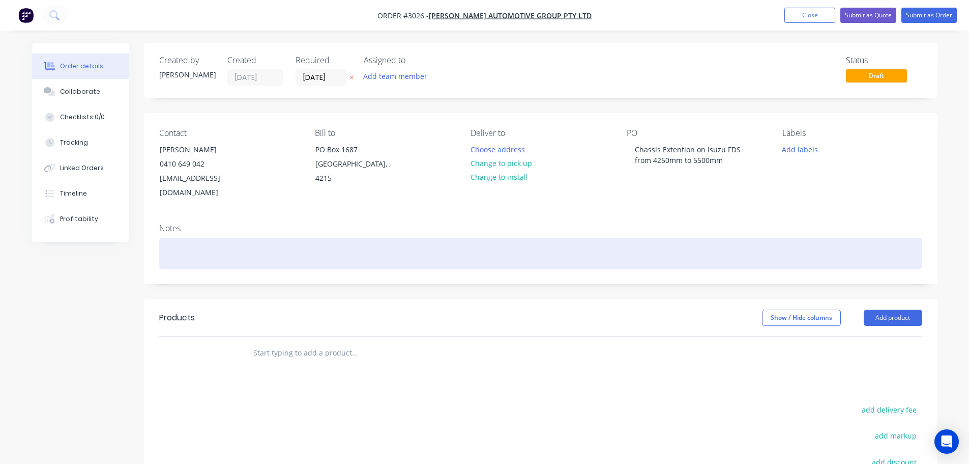
click at [174, 238] on div at bounding box center [540, 253] width 763 height 31
paste div
click at [269, 238] on div "Chassis Extention on Isuzu FDSfrom 4250mm to 5500mm" at bounding box center [540, 253] width 763 height 31
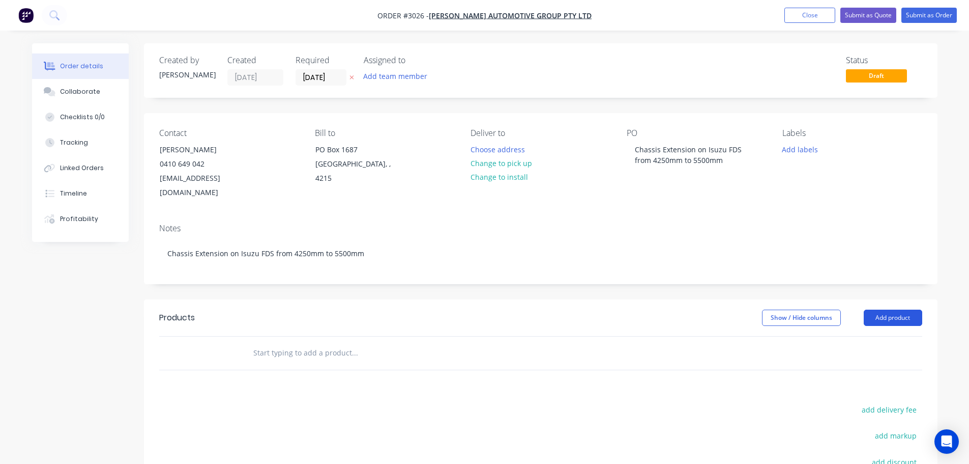
click at [888, 309] on button "Add product" at bounding box center [893, 317] width 59 height 16
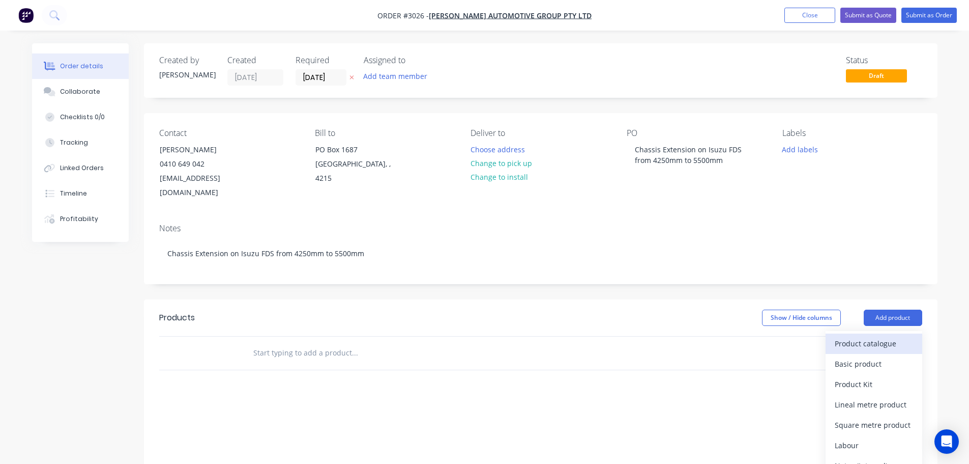
click at [852, 336] on div "Product catalogue" at bounding box center [874, 343] width 78 height 15
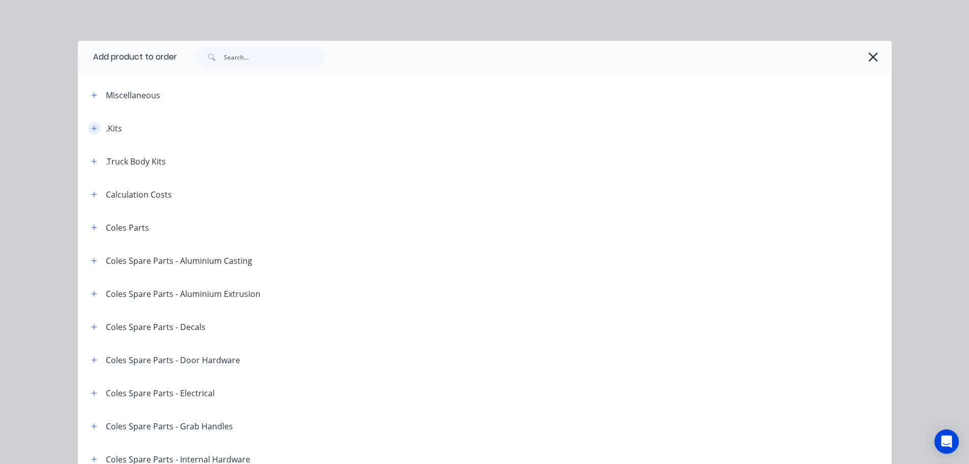
click at [92, 127] on icon "button" at bounding box center [94, 128] width 6 height 7
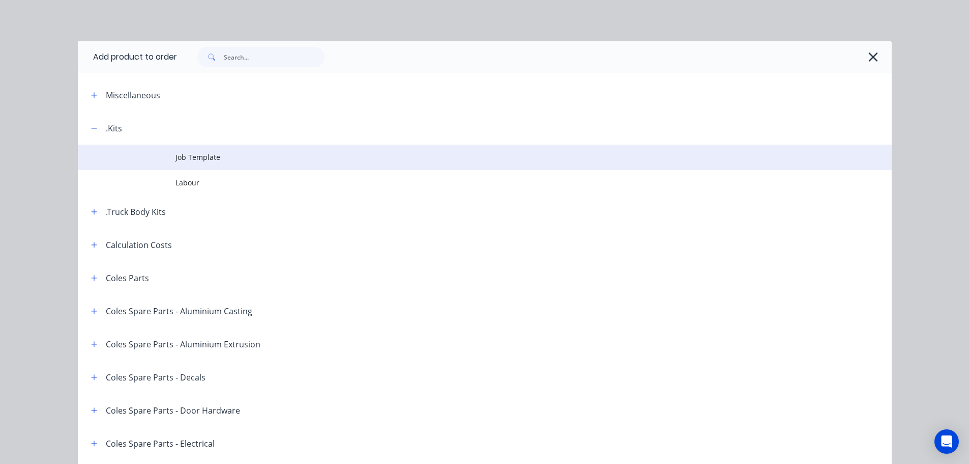
click at [189, 157] on span "Job Template" at bounding box center [462, 157] width 573 height 11
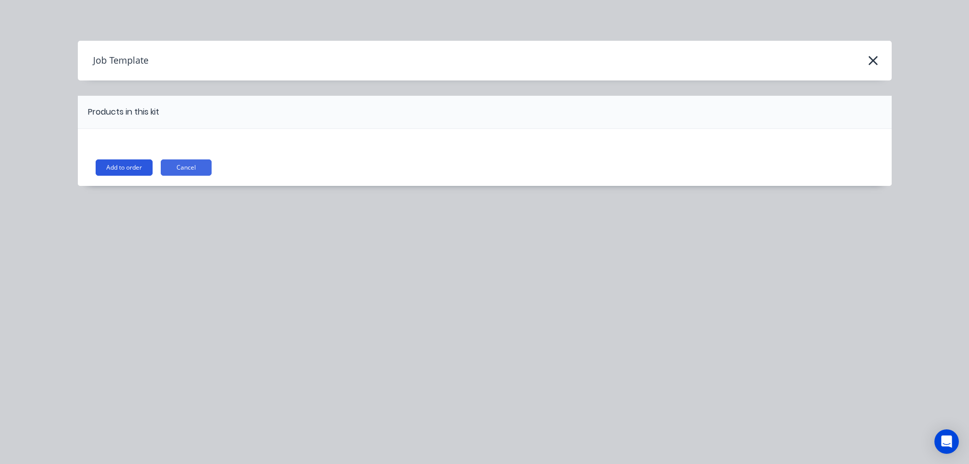
click at [107, 167] on button "Add to order" at bounding box center [124, 167] width 57 height 16
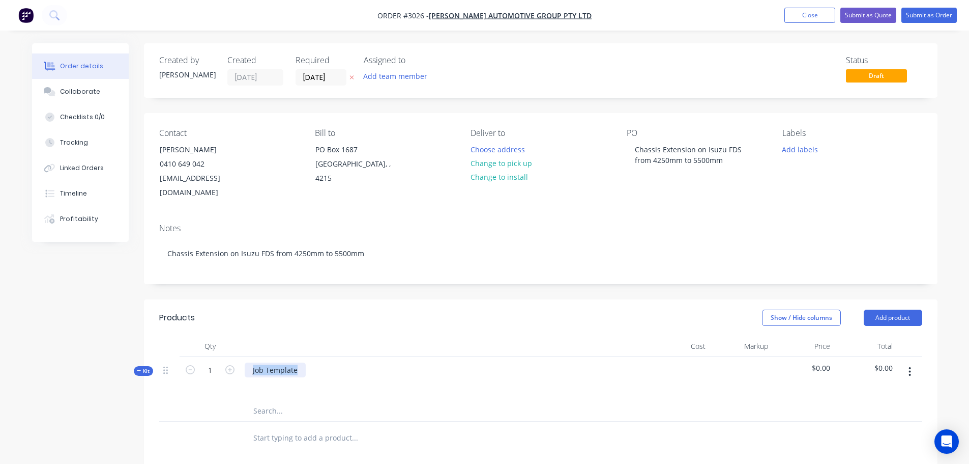
drag, startPoint x: 250, startPoint y: 356, endPoint x: 317, endPoint y: 354, distance: 66.7
click at [317, 356] on div "Job Template" at bounding box center [444, 378] width 407 height 44
paste div
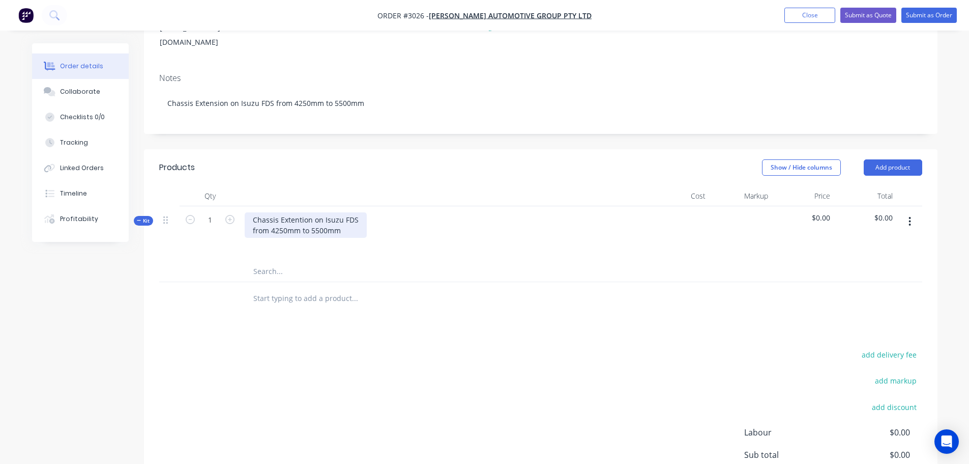
scroll to position [153, 0]
click at [273, 285] on input "text" at bounding box center [355, 295] width 204 height 20
paste input "Chassis Extention on Isuzu FDS from 4250mm to 5500mm"
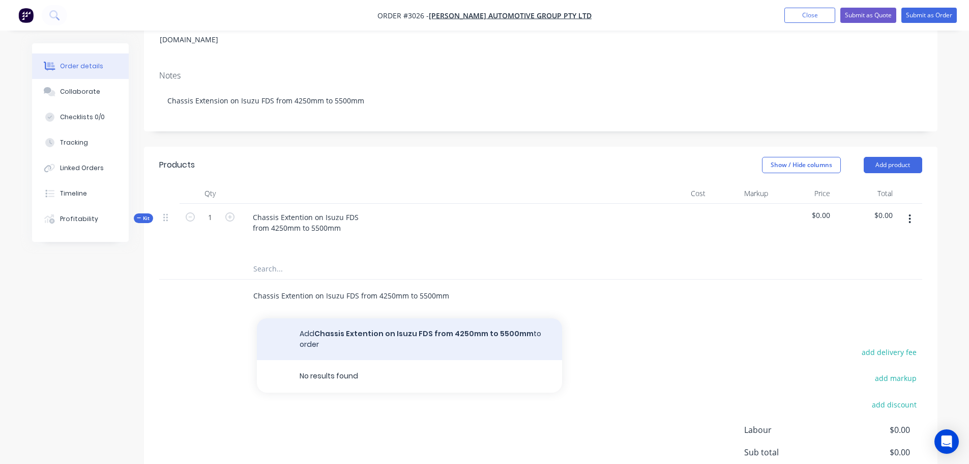
type input "Chassis Extention on Isuzu FDS from 4250mm to 5500mm"
click at [329, 319] on button "Add Chassis Extention on Isuzu FDS from 4250mm to 5500mm to order" at bounding box center [409, 339] width 305 height 42
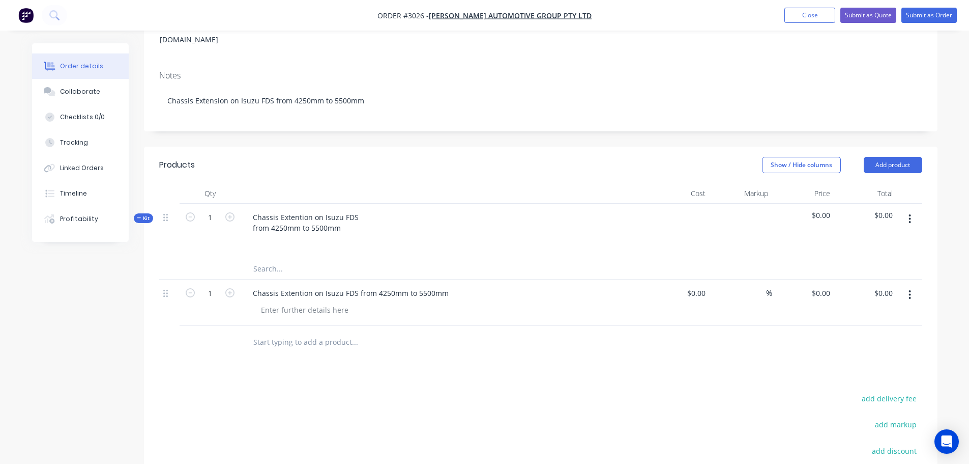
click at [276, 332] on input "text" at bounding box center [355, 342] width 204 height 20
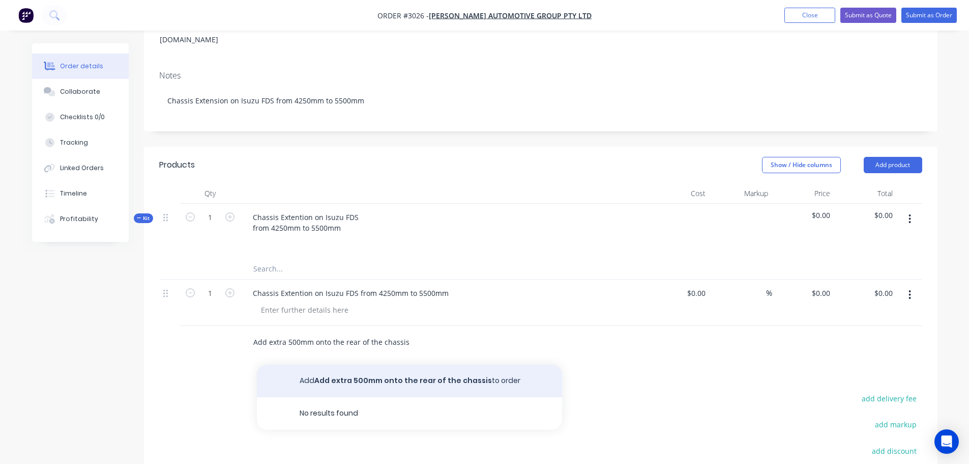
type input "Add extra 500mm onto the rear of the chassis"
click at [352, 365] on button "Add Add extra 500mm onto the rear of the chassis to order" at bounding box center [409, 380] width 305 height 33
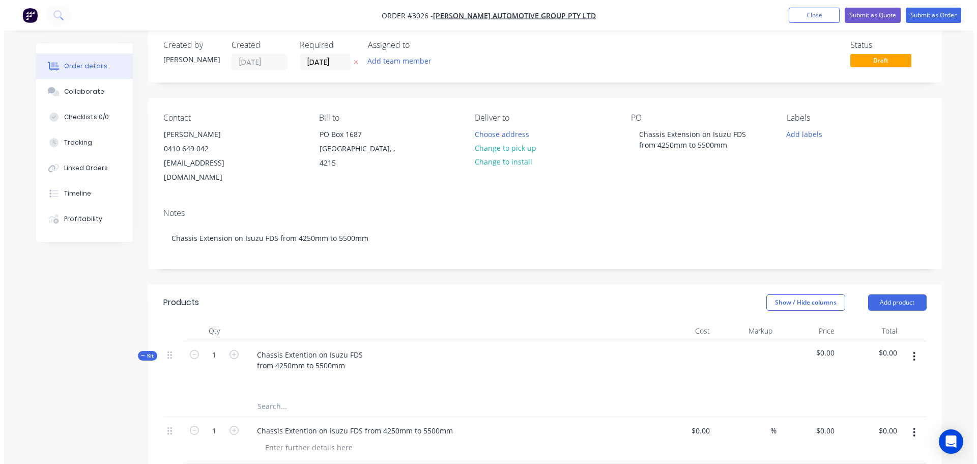
scroll to position [0, 0]
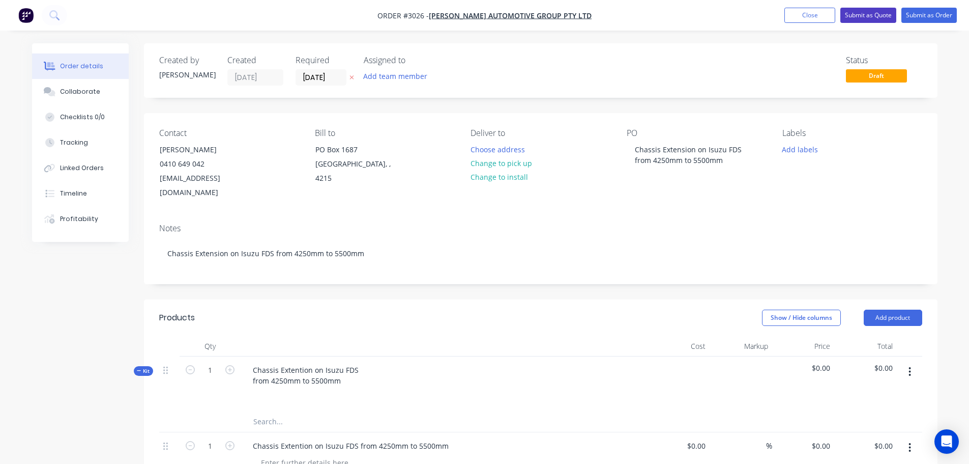
click at [864, 11] on button "Submit as Quote" at bounding box center [869, 15] width 56 height 15
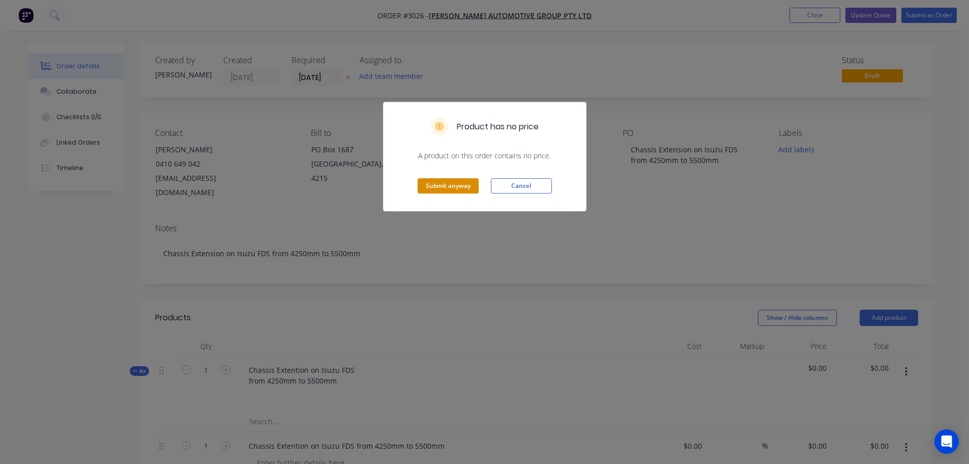
click at [448, 182] on button "Submit anyway" at bounding box center [448, 185] width 61 height 15
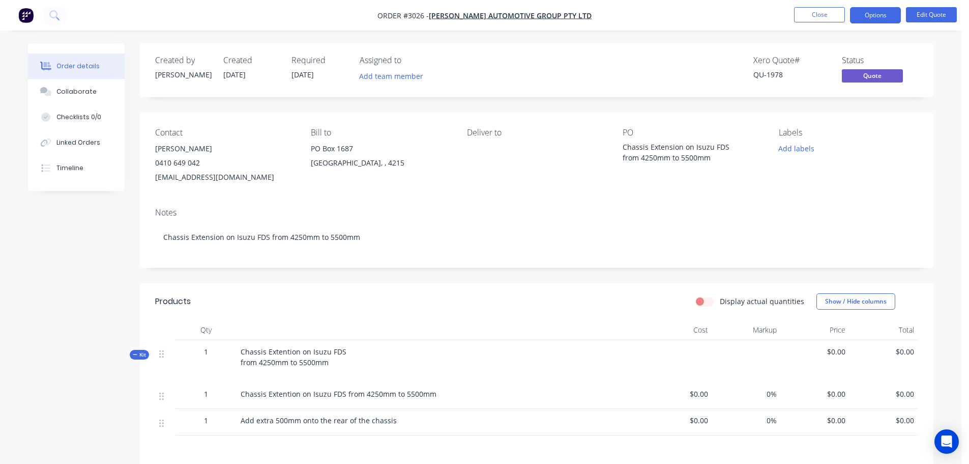
click at [25, 16] on img "button" at bounding box center [25, 15] width 15 height 15
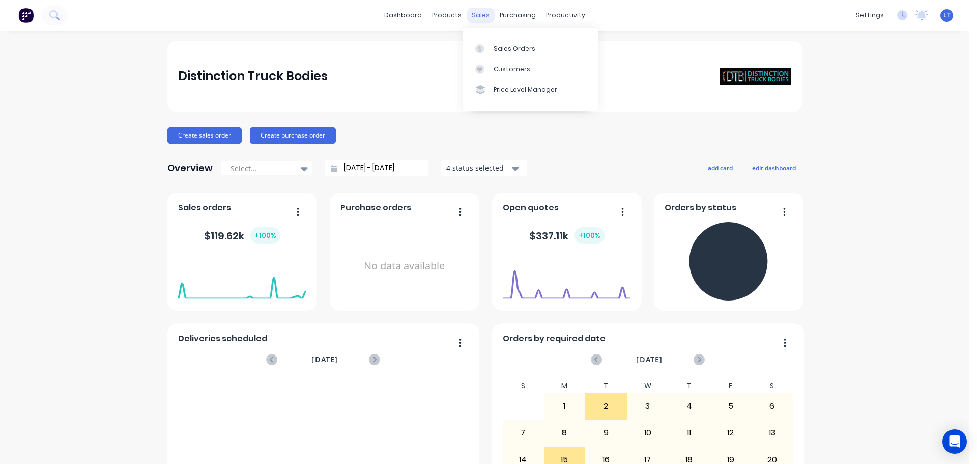
click at [480, 14] on div "sales" at bounding box center [481, 15] width 28 height 15
click at [490, 44] on div at bounding box center [482, 48] width 15 height 9
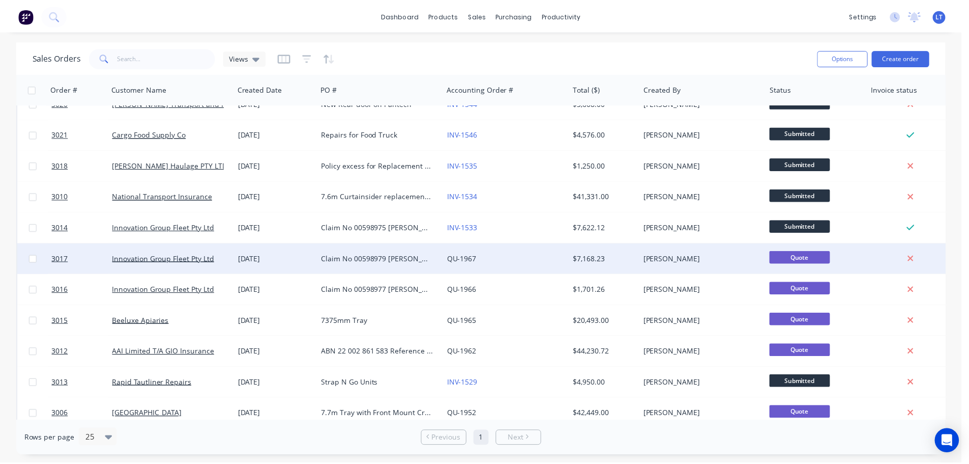
scroll to position [254, 0]
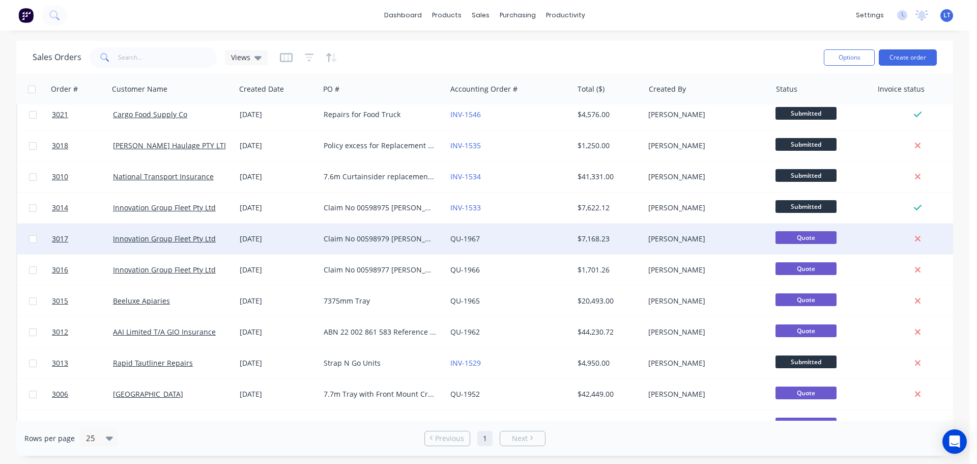
click at [359, 234] on div "Claim No 00598979 [PERSON_NAME] DN85QS Name is [PERSON_NAME] Policy no 32224079…" at bounding box center [380, 239] width 113 height 10
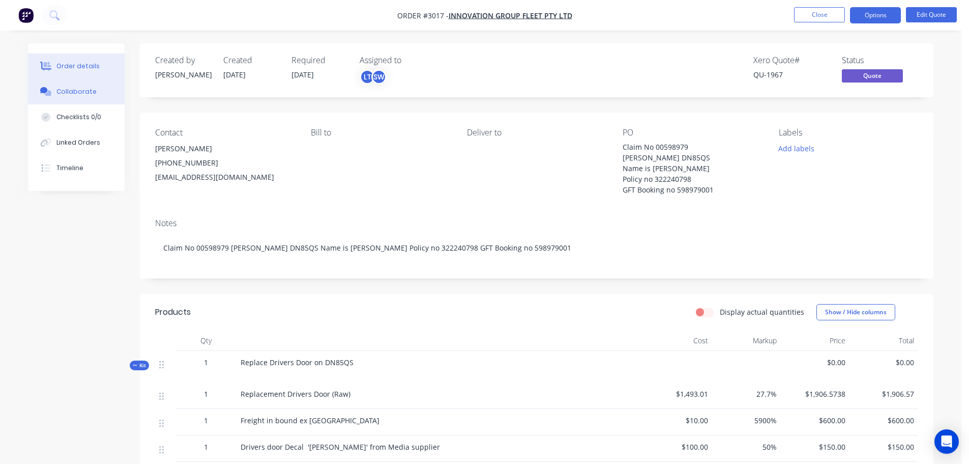
click at [71, 90] on div "Collaborate" at bounding box center [76, 91] width 40 height 9
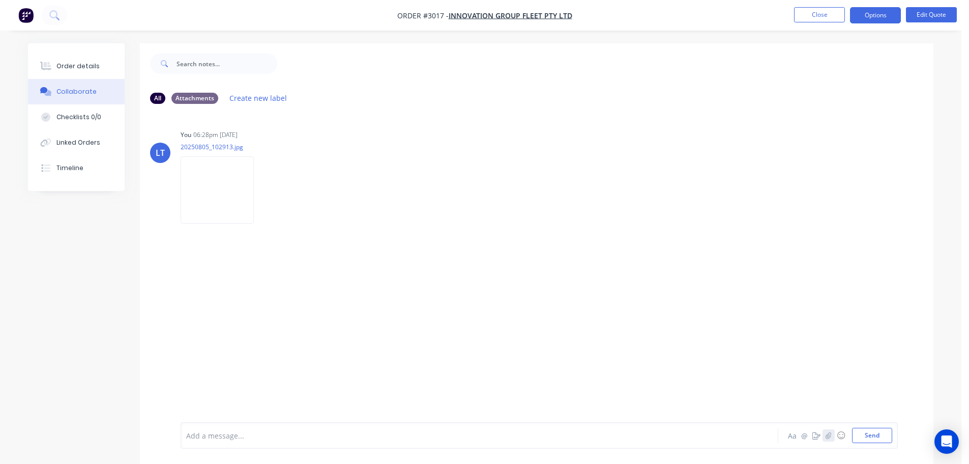
click at [829, 437] on icon "button" at bounding box center [829, 435] width 6 height 7
click at [827, 435] on icon "button" at bounding box center [829, 435] width 6 height 7
click at [885, 437] on button "Send" at bounding box center [872, 434] width 40 height 15
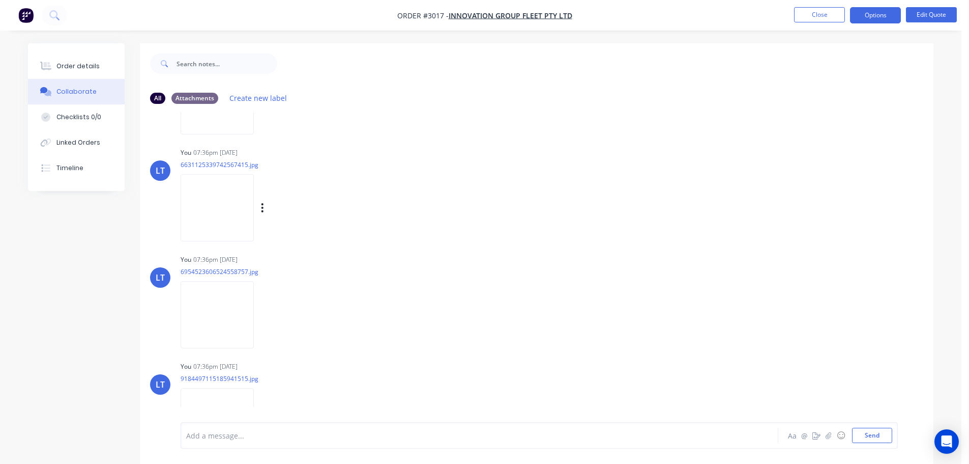
scroll to position [875, 0]
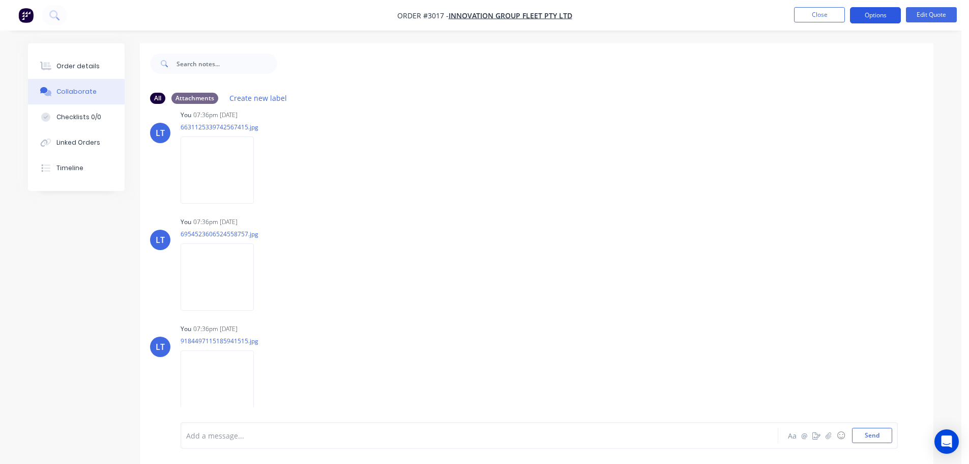
click at [864, 16] on button "Options" at bounding box center [875, 15] width 51 height 16
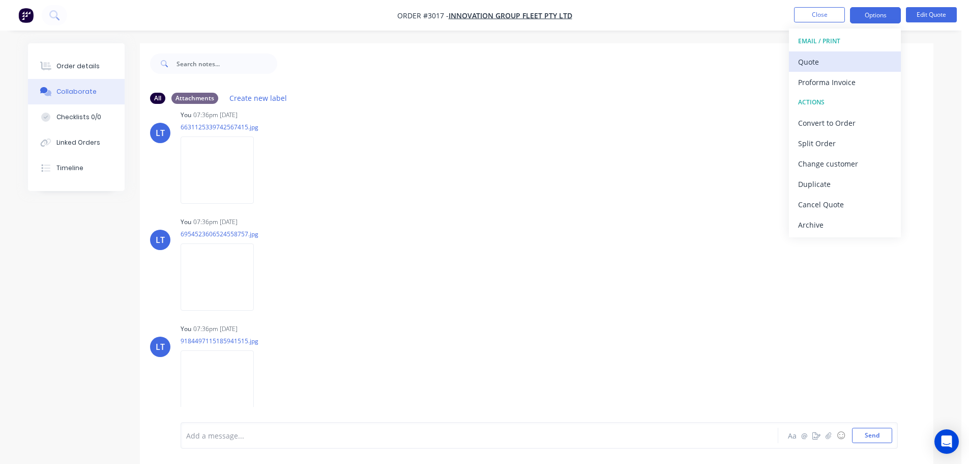
click at [814, 60] on div "Quote" at bounding box center [845, 61] width 94 height 15
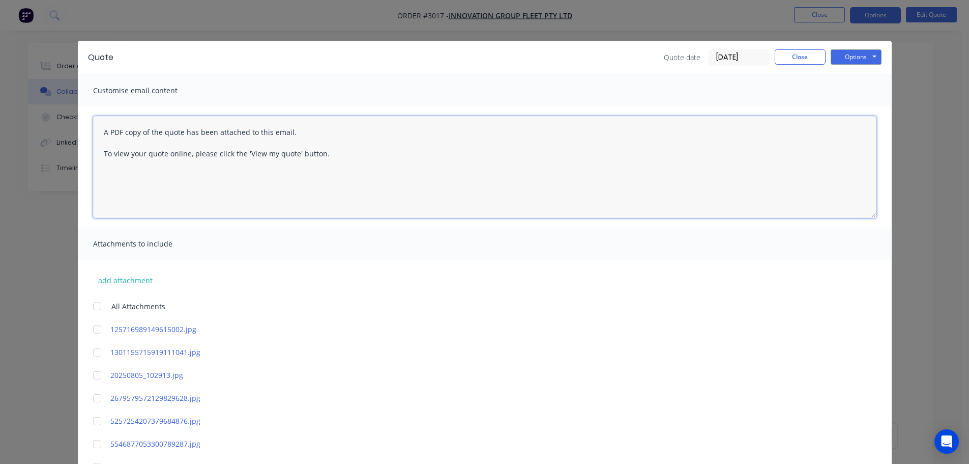
click at [99, 130] on textarea "A PDF copy of the quote has been attached to this email. To view your quote onl…" at bounding box center [485, 167] width 784 height 102
paste textarea "Good Morning, Thank you for sending the estimate for the above vehicle. Howevr,…"
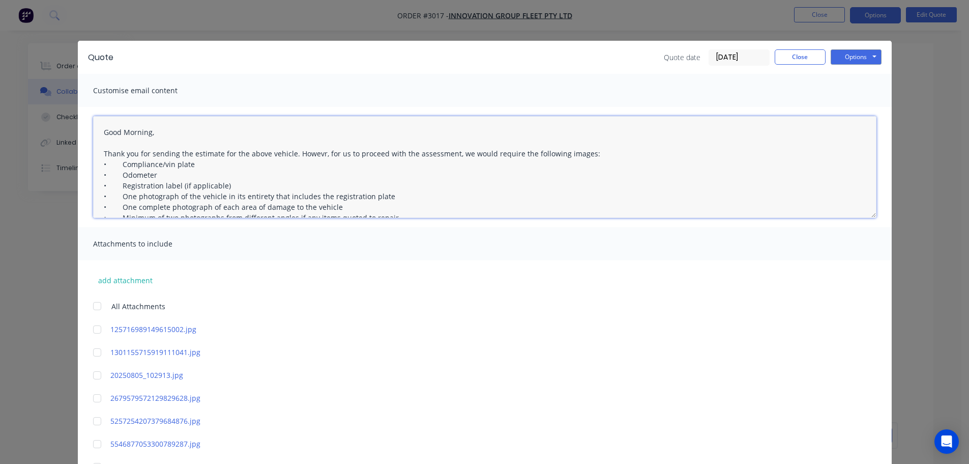
scroll to position [48, 0]
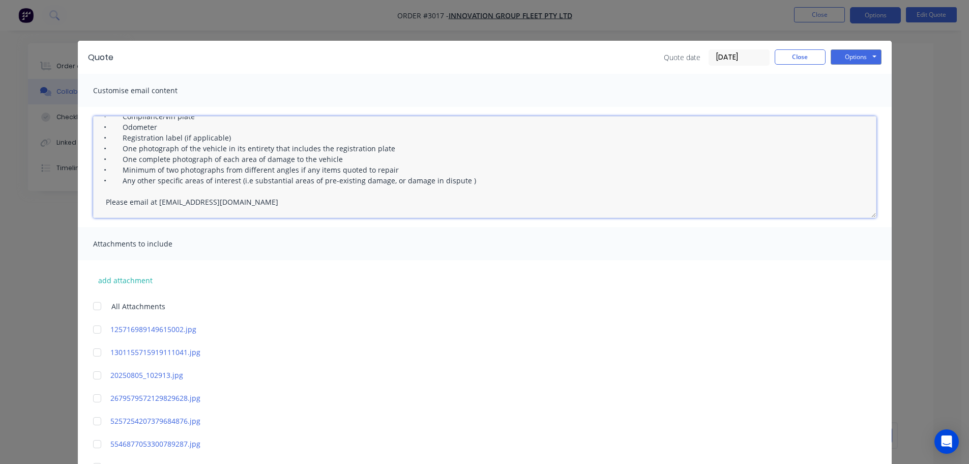
click at [90, 306] on div at bounding box center [97, 306] width 20 height 20
type textarea "A PDF copy of the quote has been attached to this email. To view your quote onl…"
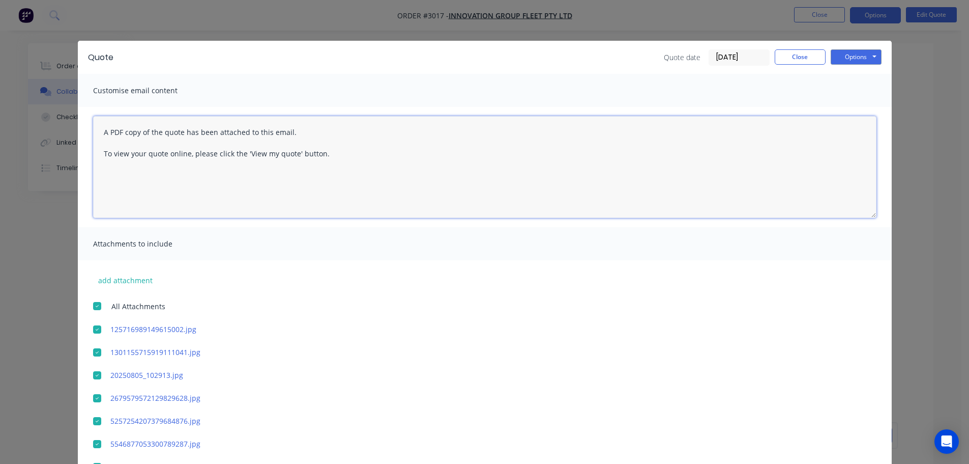
scroll to position [0, 0]
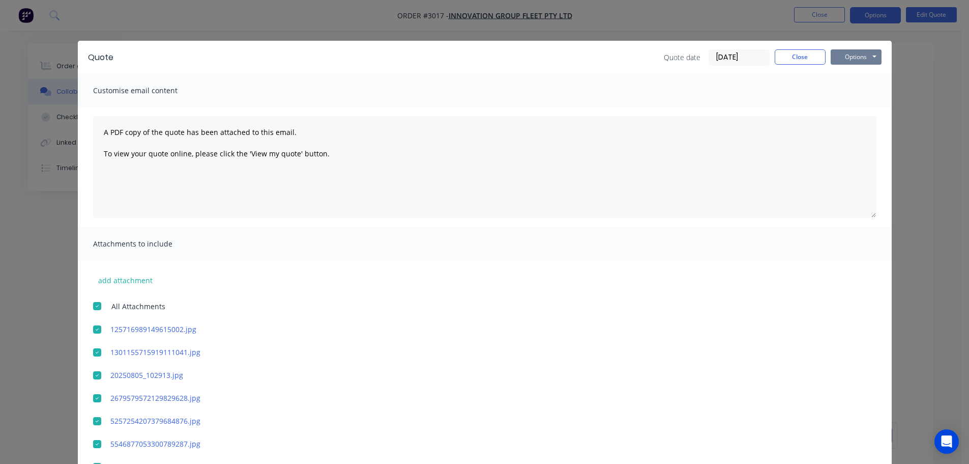
click at [850, 55] on button "Options" at bounding box center [856, 56] width 51 height 15
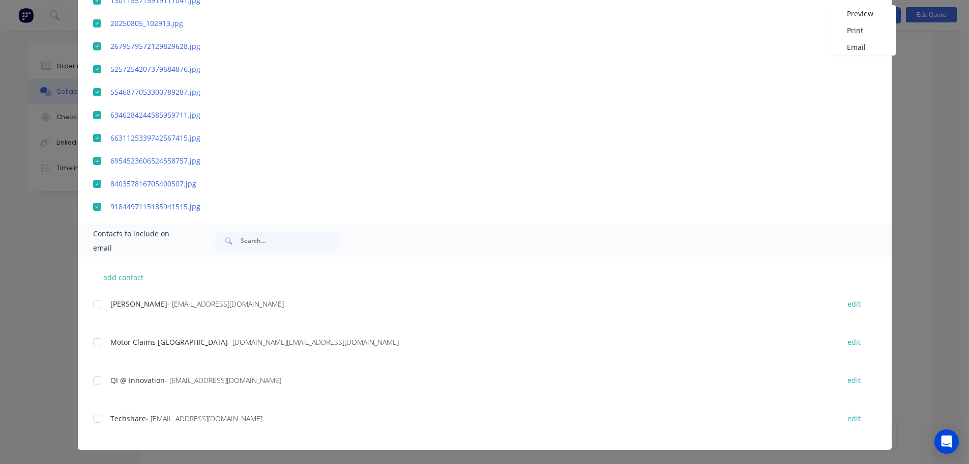
scroll to position [15, 0]
click at [93, 379] on div at bounding box center [97, 380] width 20 height 20
click at [123, 275] on button "add contact" at bounding box center [123, 276] width 61 height 15
select select "AU"
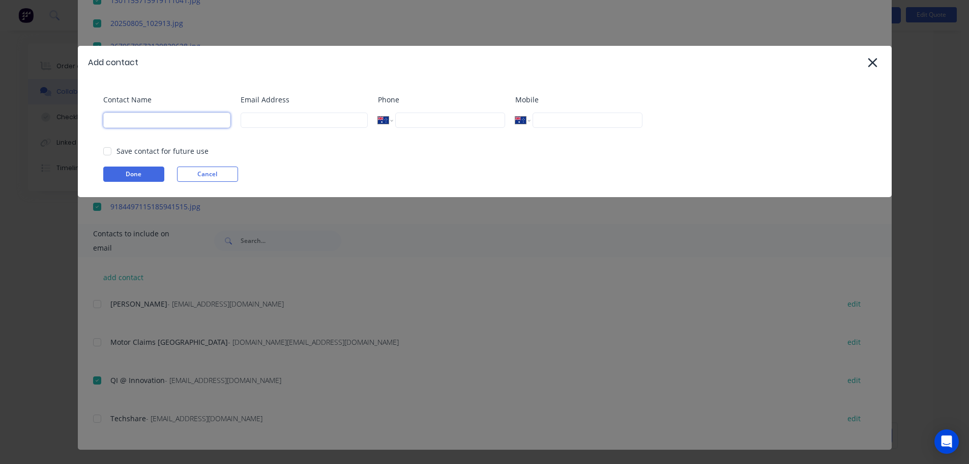
click at [147, 116] on input at bounding box center [166, 119] width 127 height 15
type input "[PERSON_NAME]"
type input "[EMAIL_ADDRESS][DOMAIN_NAME]"
type input "0432 545 330"
click at [144, 170] on button "Done" at bounding box center [133, 173] width 61 height 15
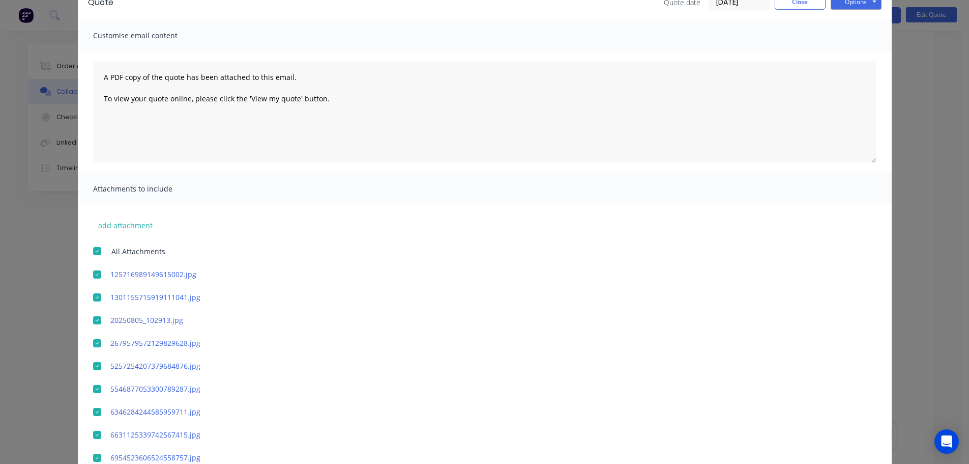
scroll to position [0, 0]
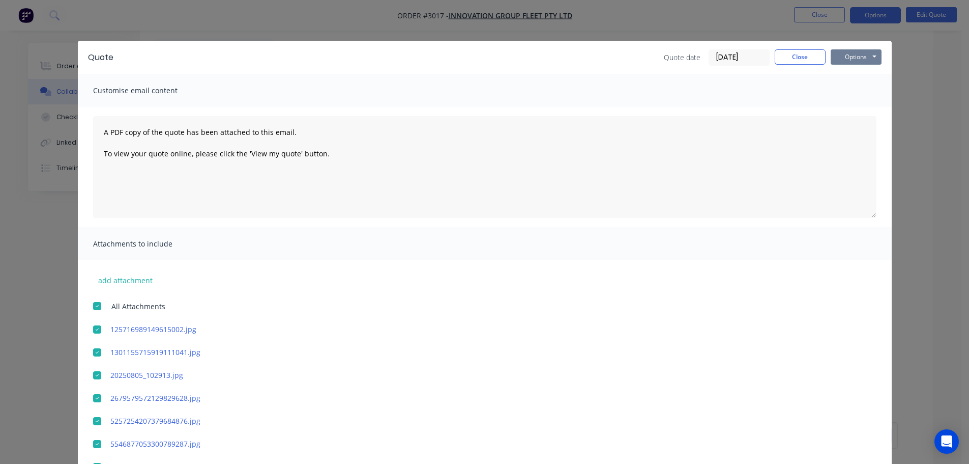
click at [853, 55] on button "Options" at bounding box center [856, 56] width 51 height 15
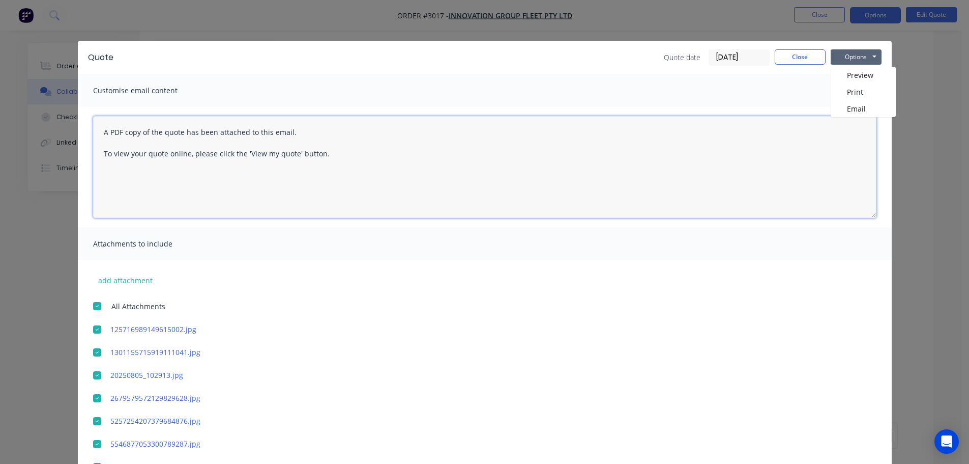
click at [97, 129] on textarea "A PDF copy of the quote has been attached to this email. To view your quote onl…" at bounding box center [485, 167] width 784 height 102
paste textarea "Good Morning, Thank you for sending the estimate for the above vehicle. Howevr,…"
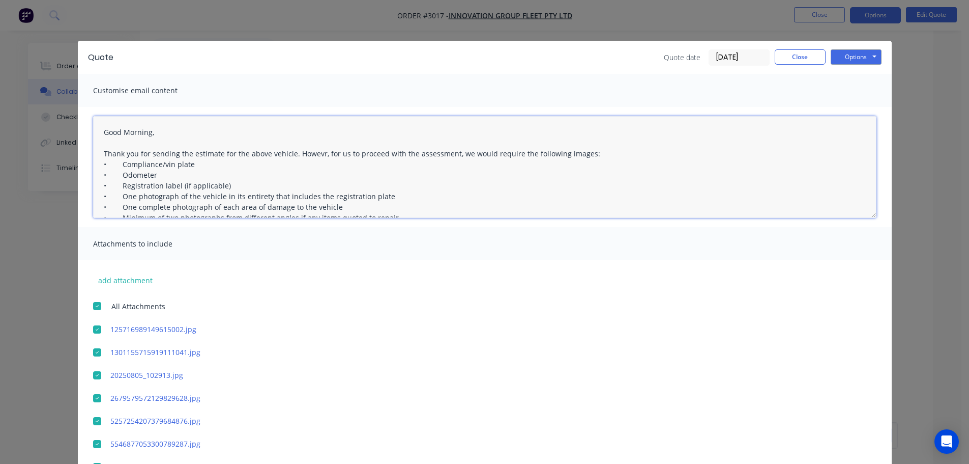
drag, startPoint x: 314, startPoint y: 153, endPoint x: 329, endPoint y: 174, distance: 26.0
click at [314, 153] on textarea "Good Morning, Thank you for sending the estimate for the above vehicle. Howevr,…" at bounding box center [485, 167] width 784 height 102
click at [99, 132] on textarea "Good Morning, Thank you for sending the estimate for the above vehicle. However…" at bounding box center [485, 167] width 784 height 102
paste textarea "URGENT Rego DN85QS - Claim No. 00598979"
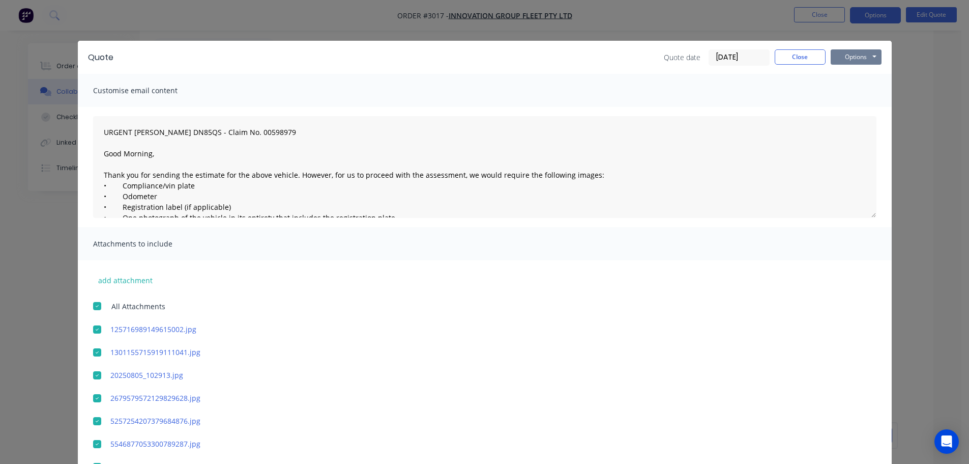
click at [854, 53] on button "Options" at bounding box center [856, 56] width 51 height 15
click at [855, 106] on button "Email" at bounding box center [863, 108] width 65 height 17
type textarea "A PDF copy of the quote has been attached to this email. To view your quote onl…"
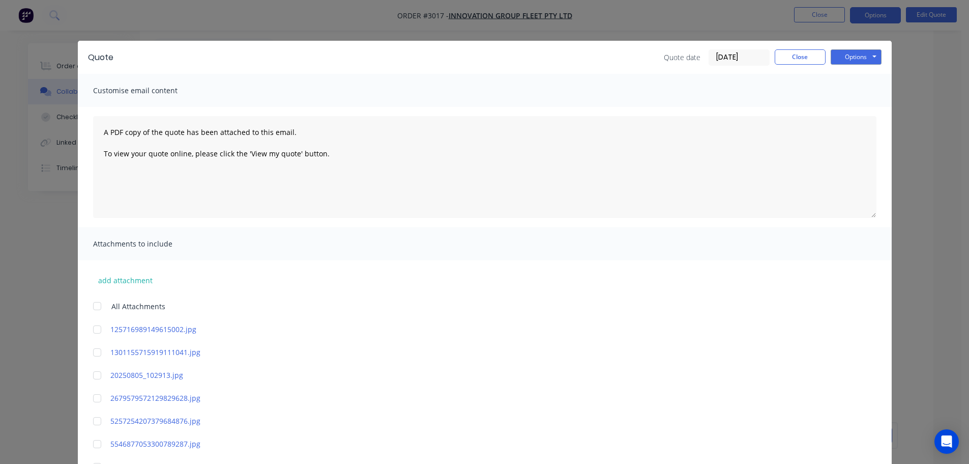
click at [334, 18] on div "Quote Quote date 04/09/25 Close Options Preview Print Email Customise email con…" at bounding box center [484, 232] width 969 height 464
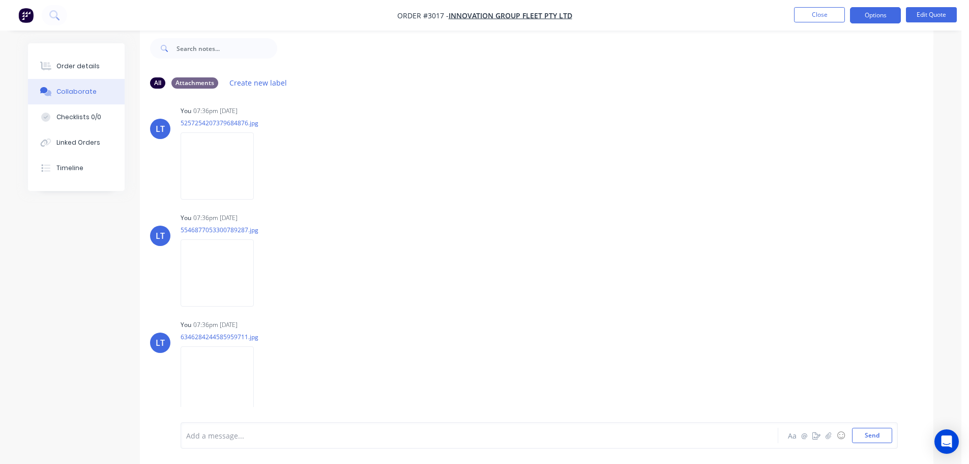
scroll to position [519, 0]
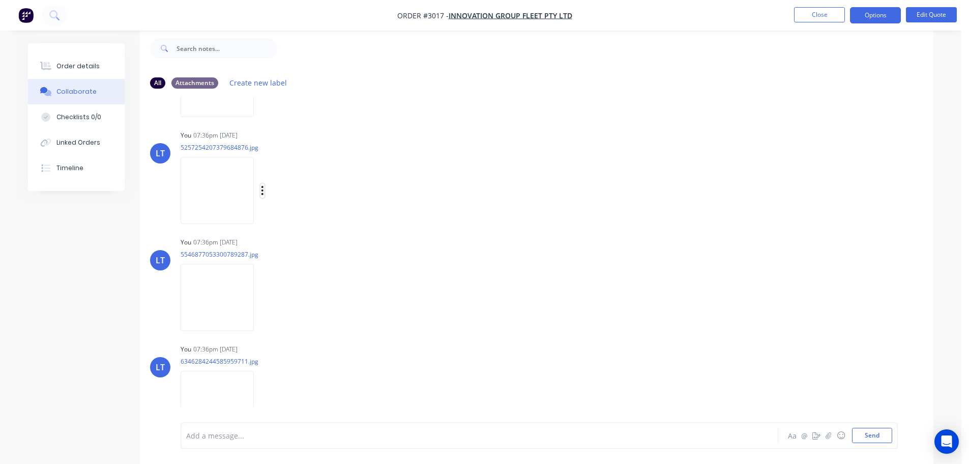
click at [264, 188] on icon "button" at bounding box center [262, 191] width 3 height 12
click at [308, 239] on button "Delete" at bounding box center [329, 240] width 115 height 23
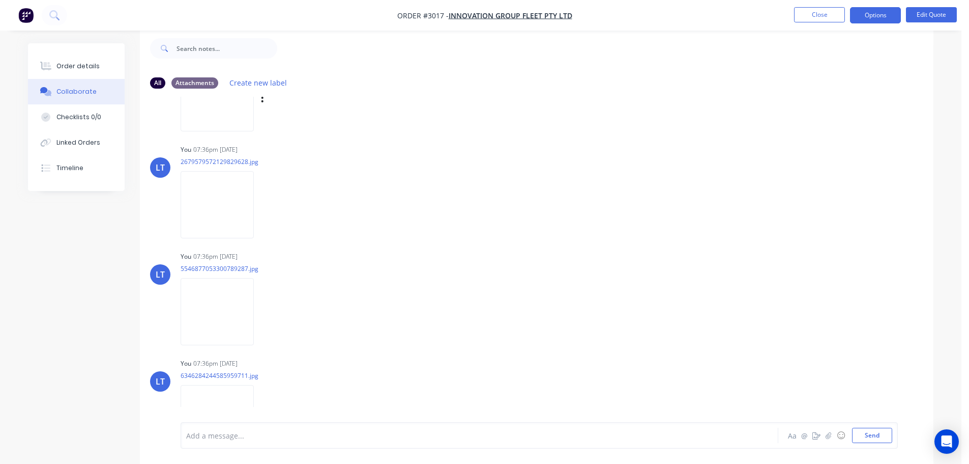
scroll to position [417, 0]
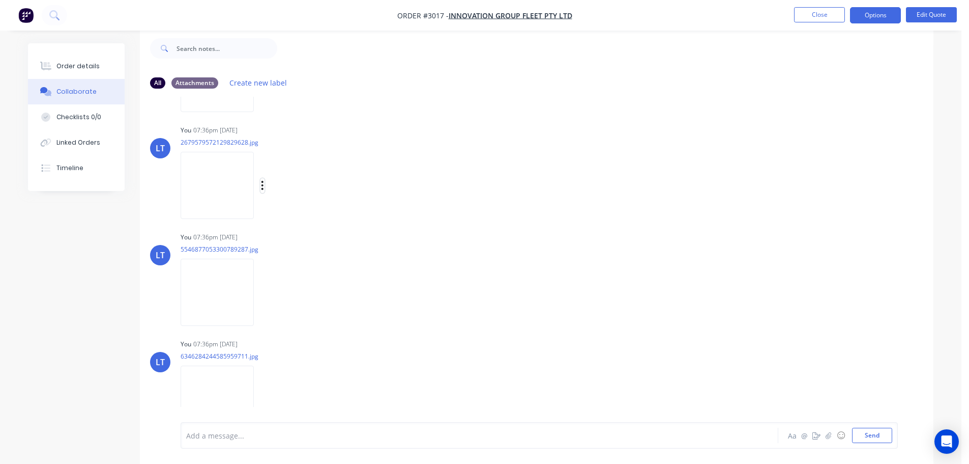
click at [264, 182] on icon "button" at bounding box center [262, 186] width 3 height 12
click at [312, 232] on button "Delete" at bounding box center [329, 235] width 115 height 23
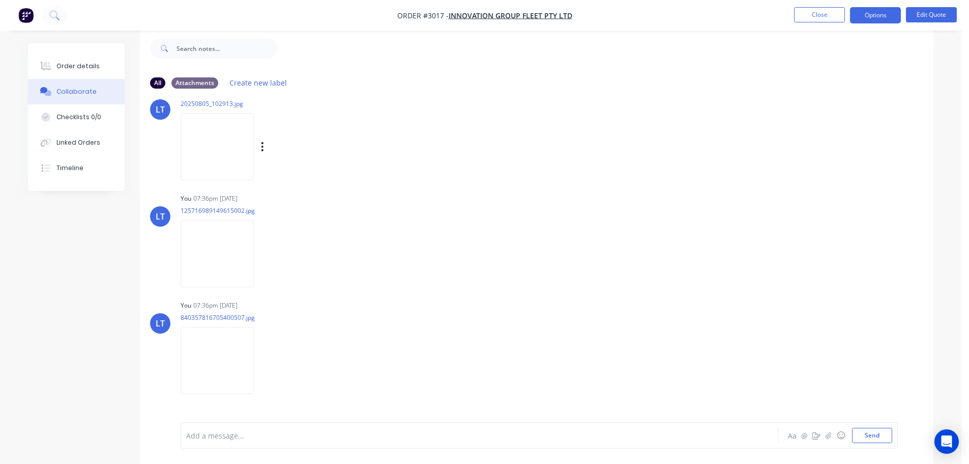
scroll to position [10, 0]
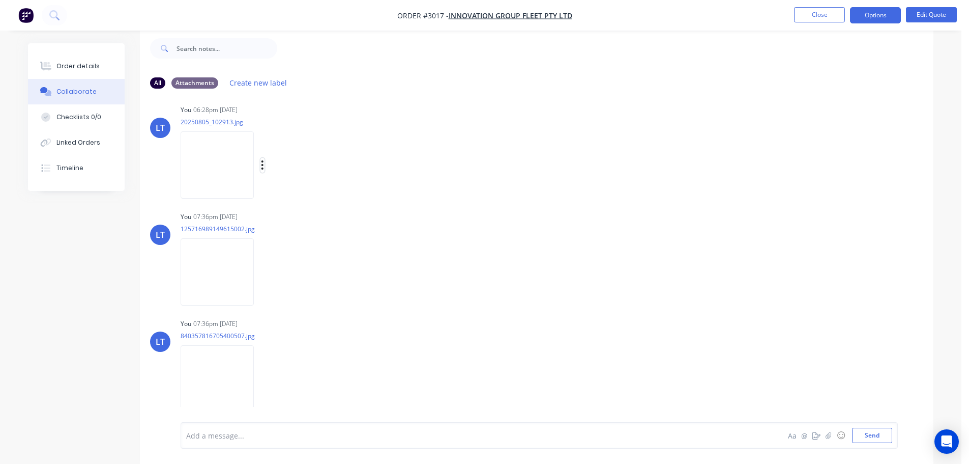
click at [261, 164] on icon "button" at bounding box center [262, 165] width 3 height 12
click at [297, 214] on button "Delete" at bounding box center [329, 215] width 115 height 23
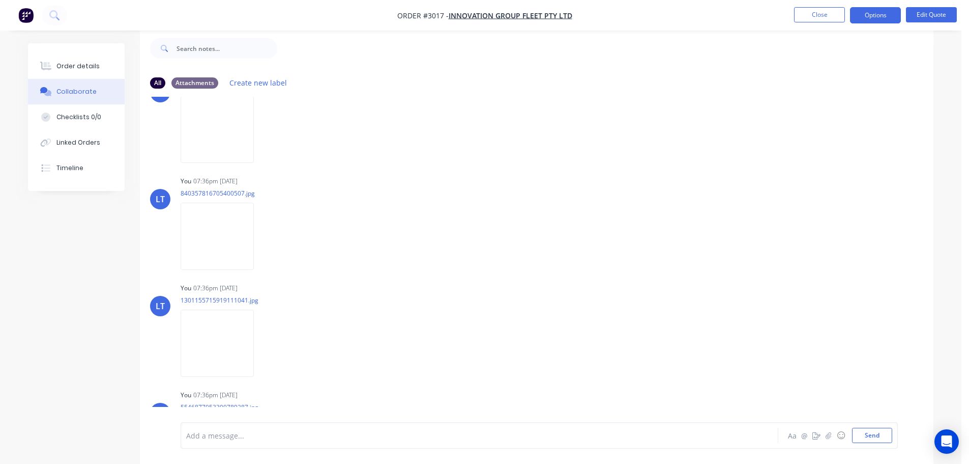
scroll to position [0, 0]
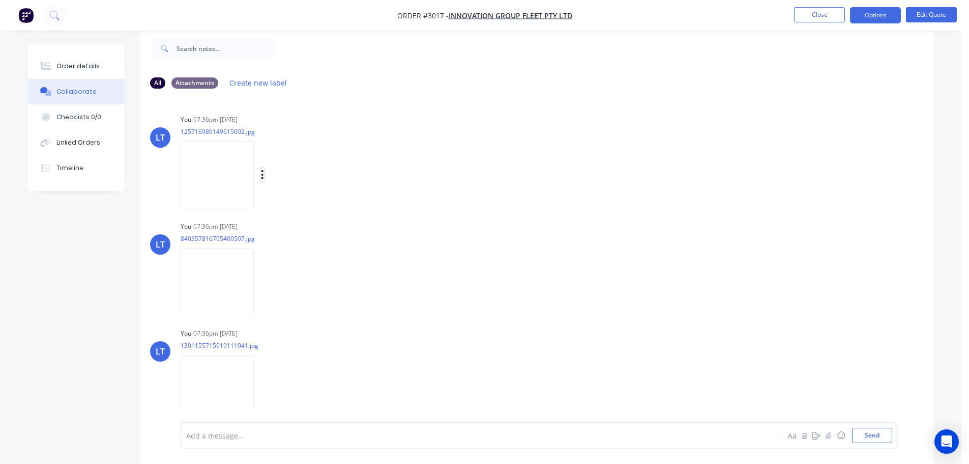
click at [264, 172] on icon "button" at bounding box center [263, 174] width 2 height 9
click at [307, 225] on button "Delete" at bounding box center [329, 224] width 115 height 23
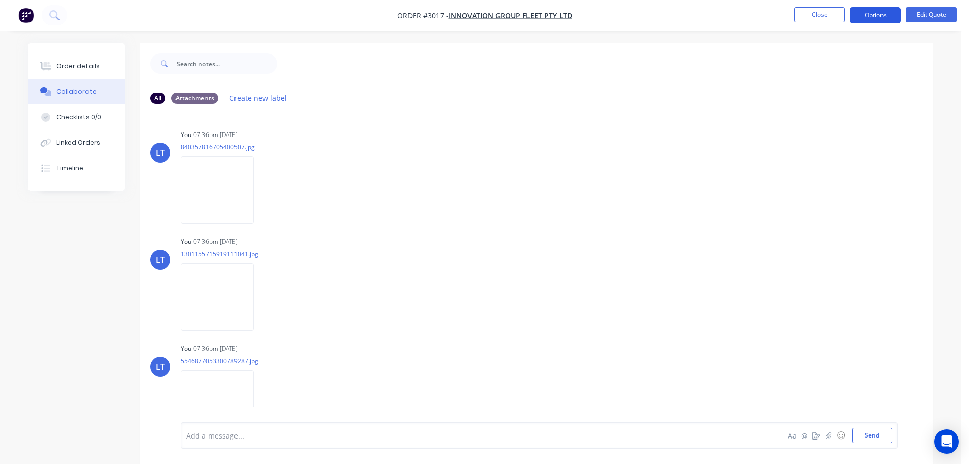
click at [879, 14] on button "Options" at bounding box center [875, 15] width 51 height 16
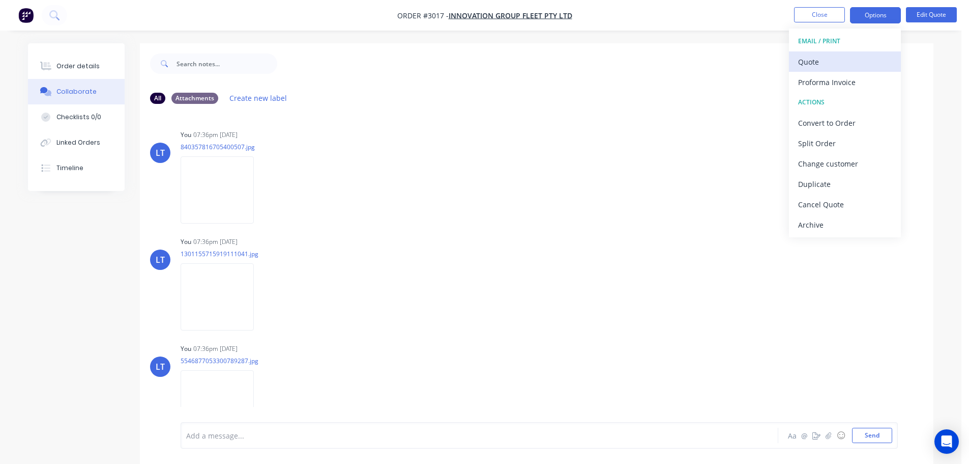
click at [815, 59] on div "Quote" at bounding box center [845, 61] width 94 height 15
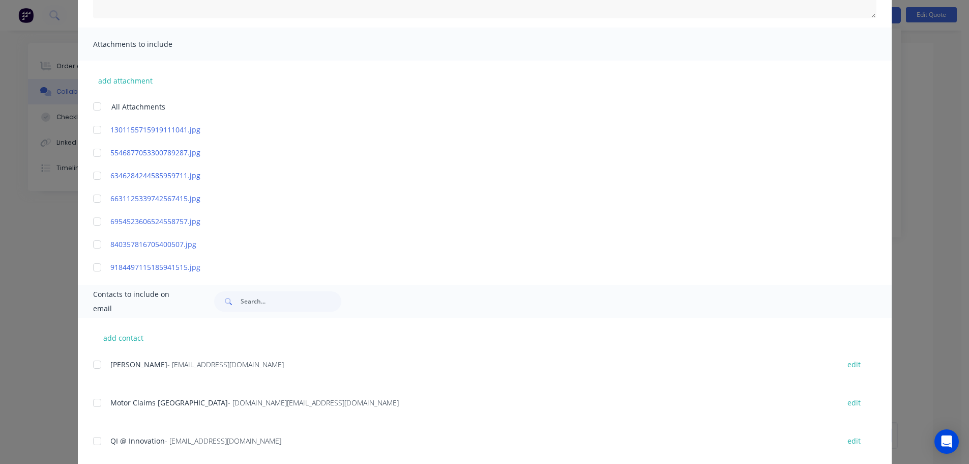
scroll to position [254, 0]
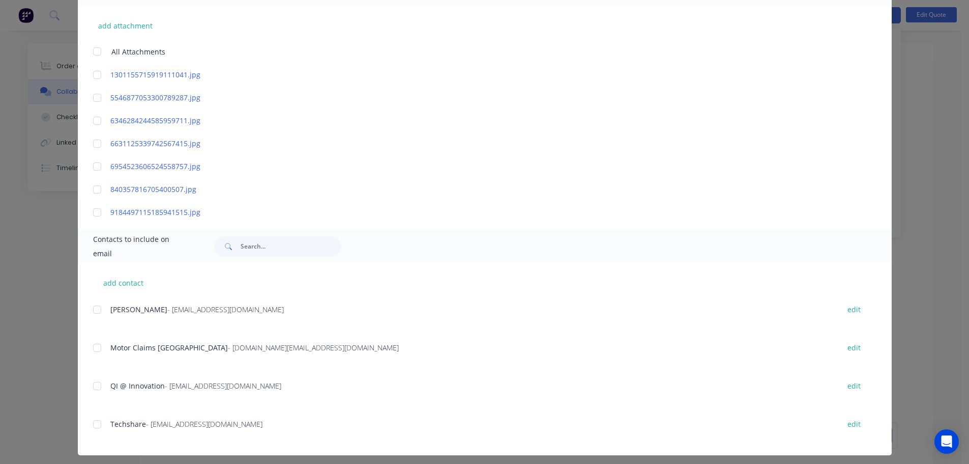
click at [94, 51] on div at bounding box center [97, 51] width 20 height 20
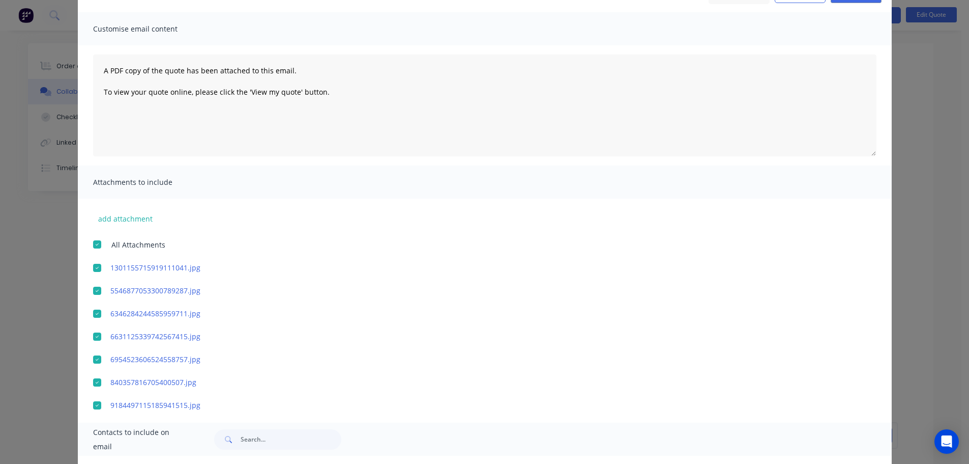
scroll to position [6, 0]
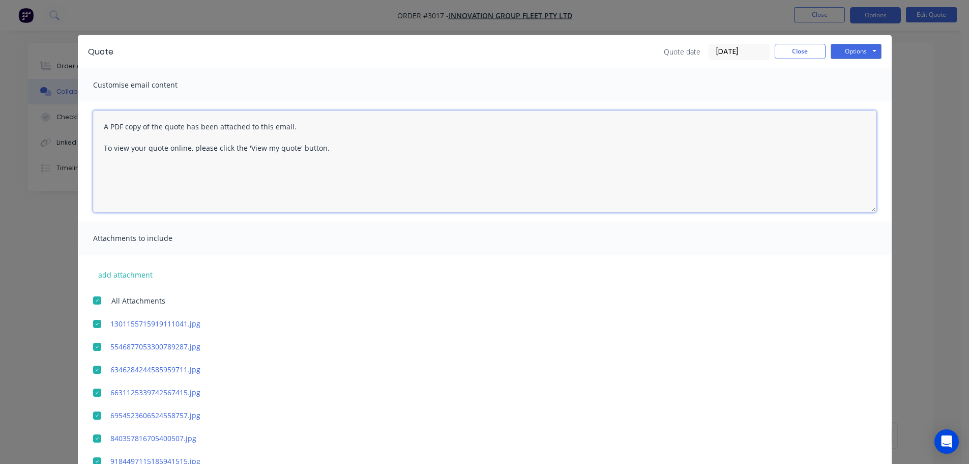
click at [99, 124] on textarea "A PDF copy of the quote has been attached to this email. To view your quote onl…" at bounding box center [485, 161] width 784 height 102
paste textarea "URGENT Rego DN85QS - Claim No. 00598979"
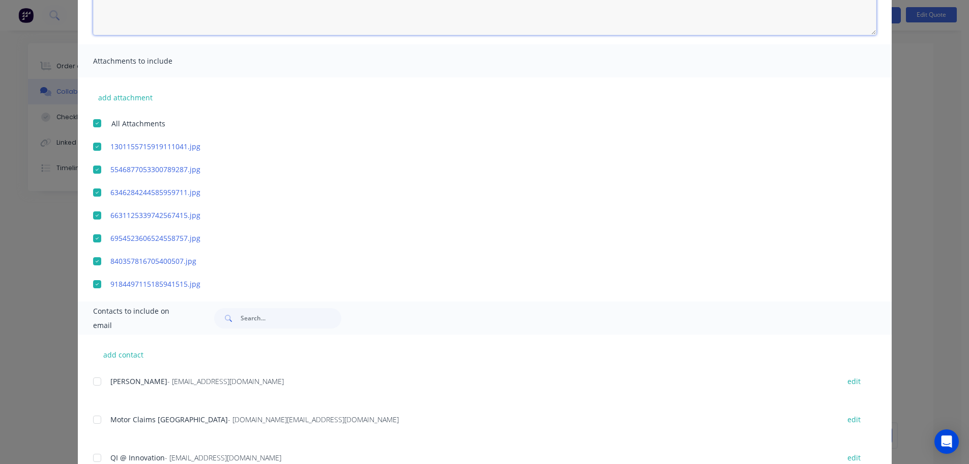
scroll to position [260, 0]
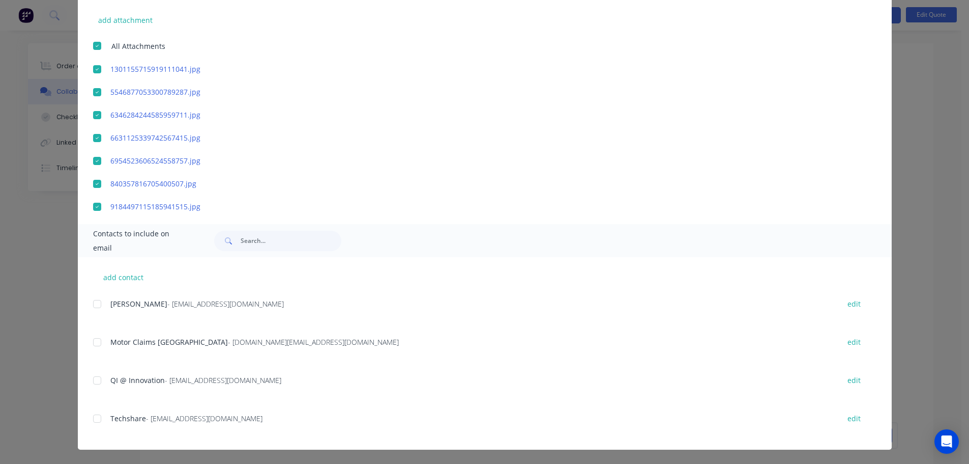
click at [92, 379] on div at bounding box center [97, 380] width 20 height 20
type textarea "A PDF copy of the quote has been attached to this email. To view your quote onl…"
click at [112, 272] on button "add contact" at bounding box center [123, 276] width 61 height 15
select select "AU"
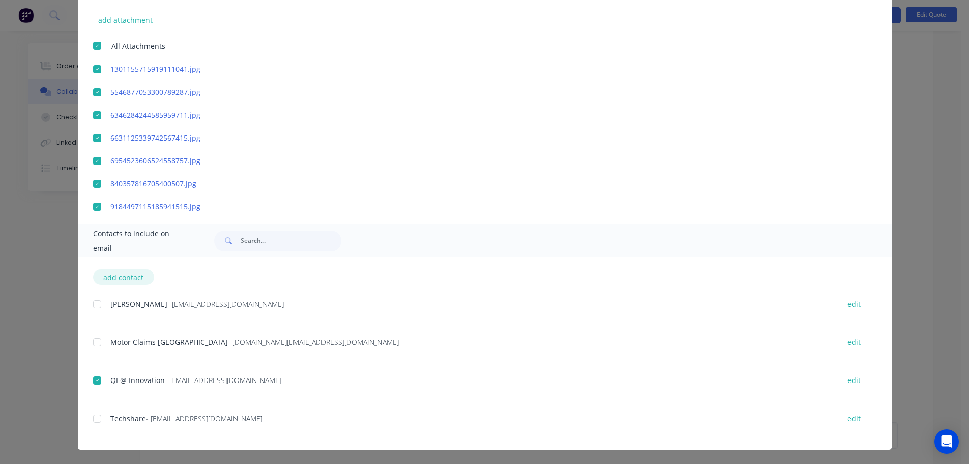
select select "AU"
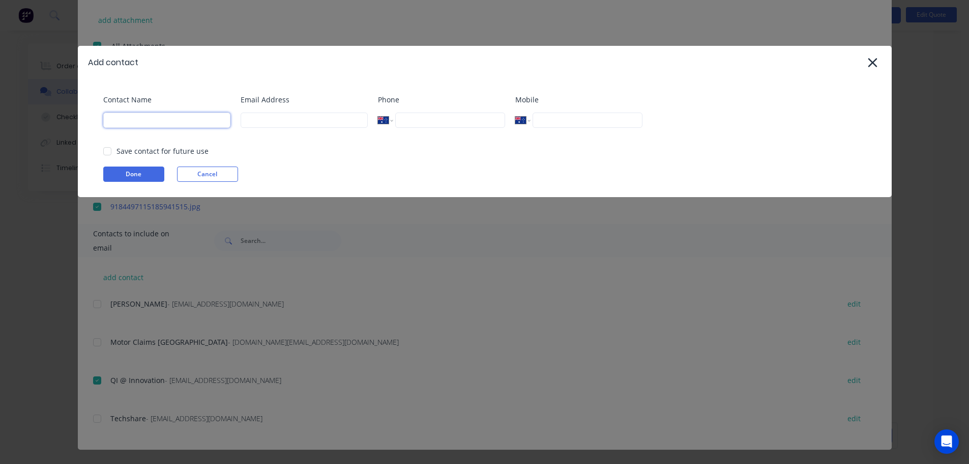
click at [136, 116] on input at bounding box center [166, 119] width 127 height 15
type input "Deepali Kashyap"
click at [265, 121] on input at bounding box center [304, 119] width 127 height 15
click at [869, 59] on icon at bounding box center [872, 62] width 9 height 9
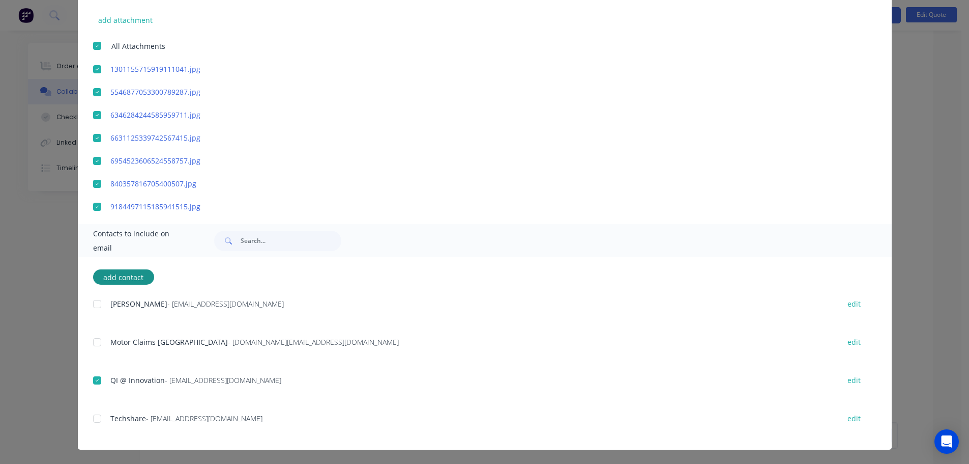
click at [92, 416] on div at bounding box center [97, 418] width 20 height 20
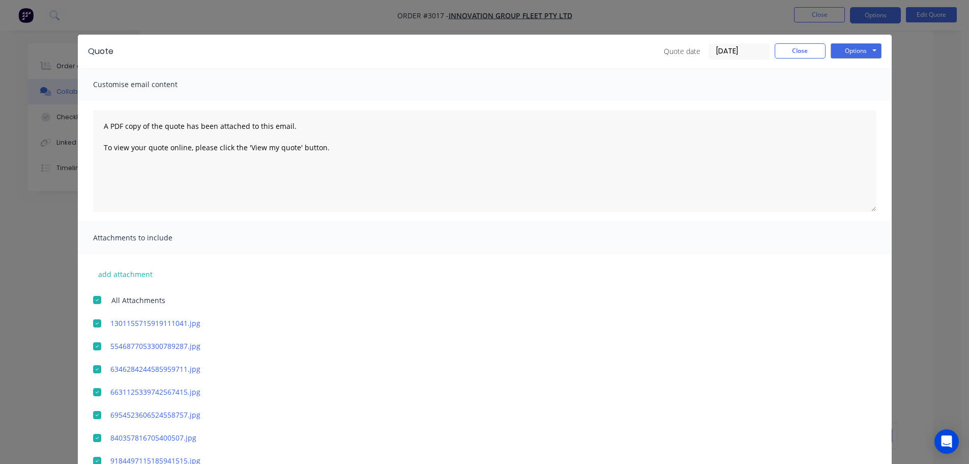
scroll to position [0, 0]
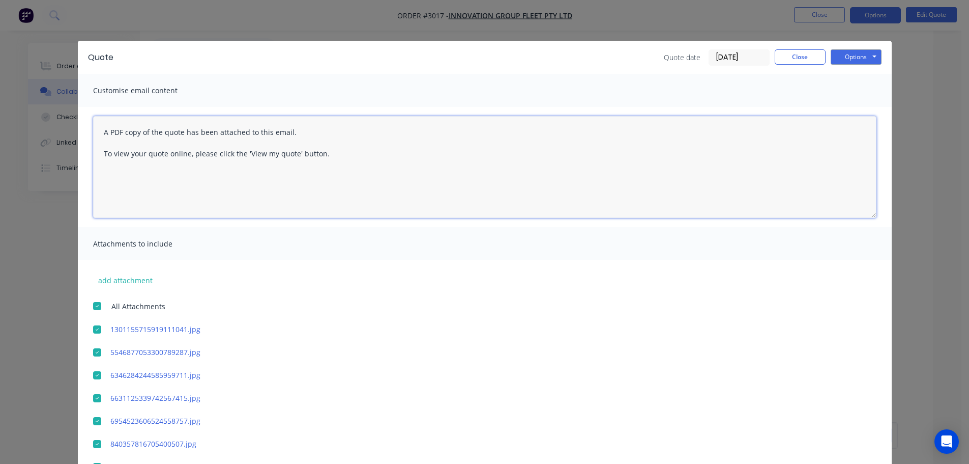
click at [100, 131] on textarea "A PDF copy of the quote has been attached to this email. To view your quote onl…" at bounding box center [485, 167] width 784 height 102
drag, startPoint x: 99, startPoint y: 131, endPoint x: 100, endPoint y: 141, distance: 10.2
click at [99, 131] on textarea "A PDF copy of the quote has been attached to this email. To view your quote onl…" at bounding box center [485, 167] width 784 height 102
paste textarea "Good Morning, Thank you for sending the estimate for the above vehicle. Howevr,…"
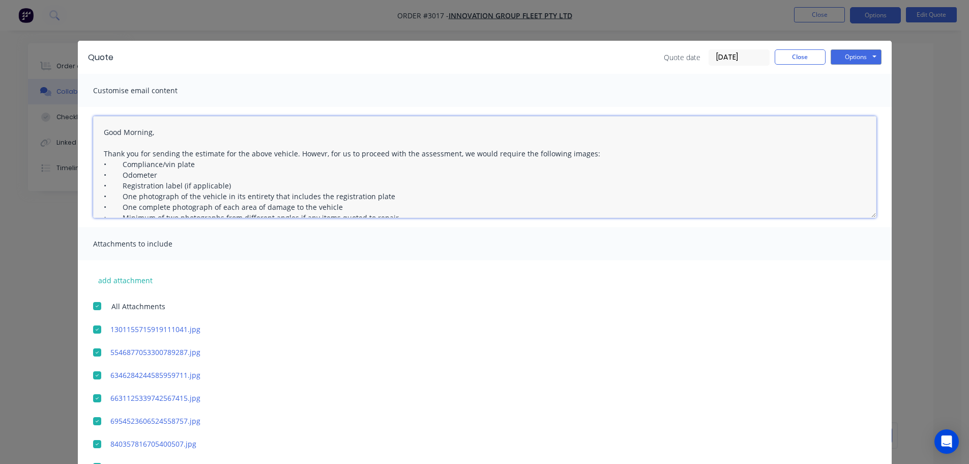
click at [101, 133] on textarea "Good Morning, Thank you for sending the estimate for the above vehicle. Howevr,…" at bounding box center [485, 167] width 784 height 102
paste textarea "URGENT Rego DN85QS - Claim No. 00598979"
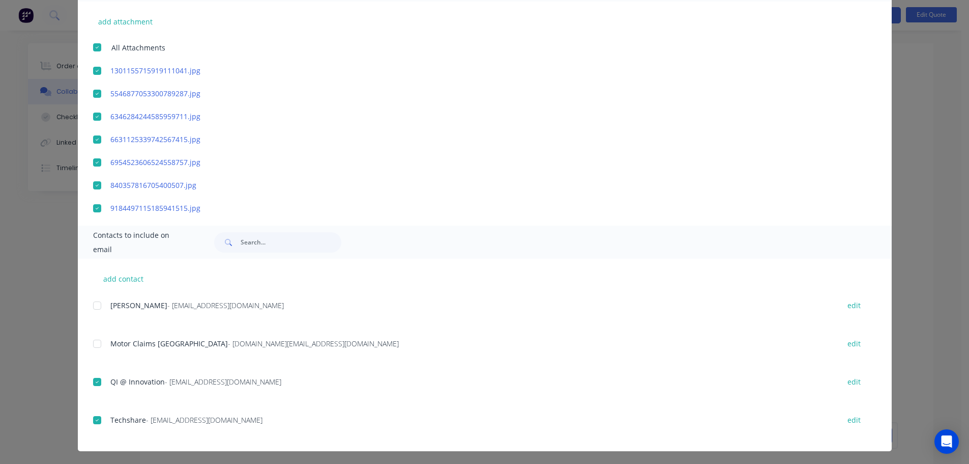
scroll to position [260, 0]
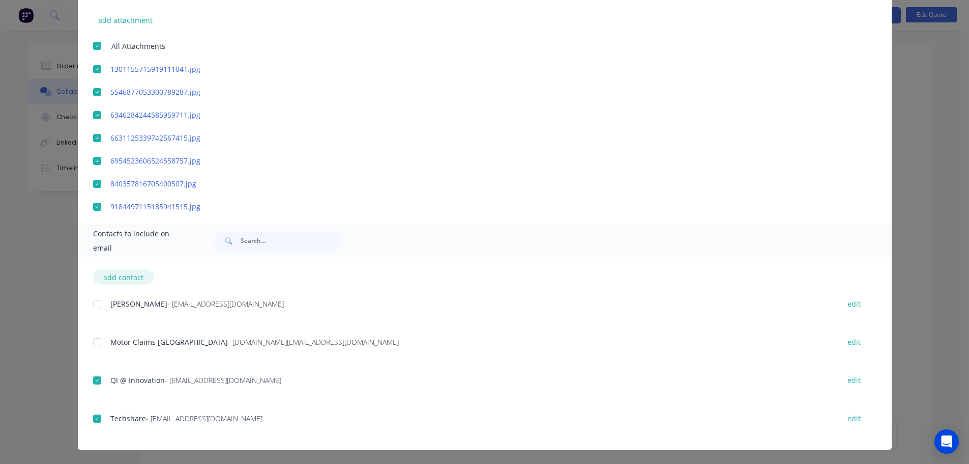
click at [130, 277] on button "add contact" at bounding box center [123, 276] width 61 height 15
type textarea "A PDF copy of the quote has been attached to this email. To view your quote onl…"
select select "AU"
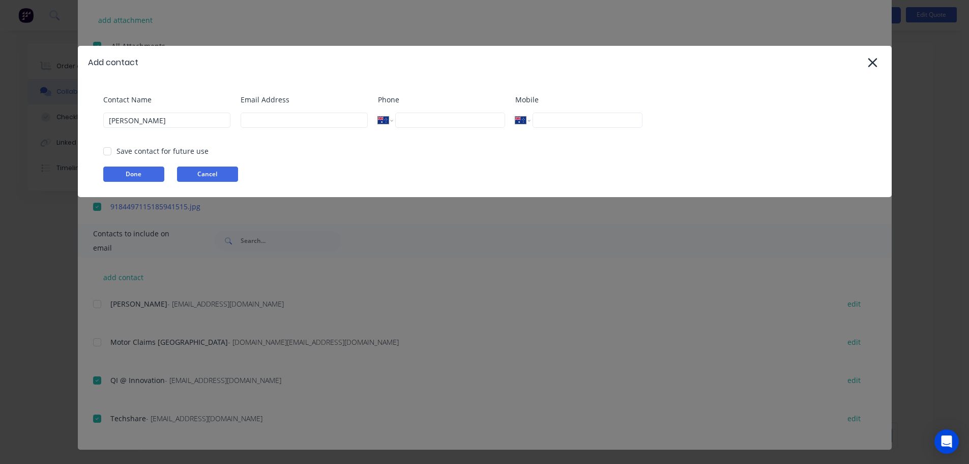
click at [206, 173] on button "Cancel" at bounding box center [207, 173] width 61 height 15
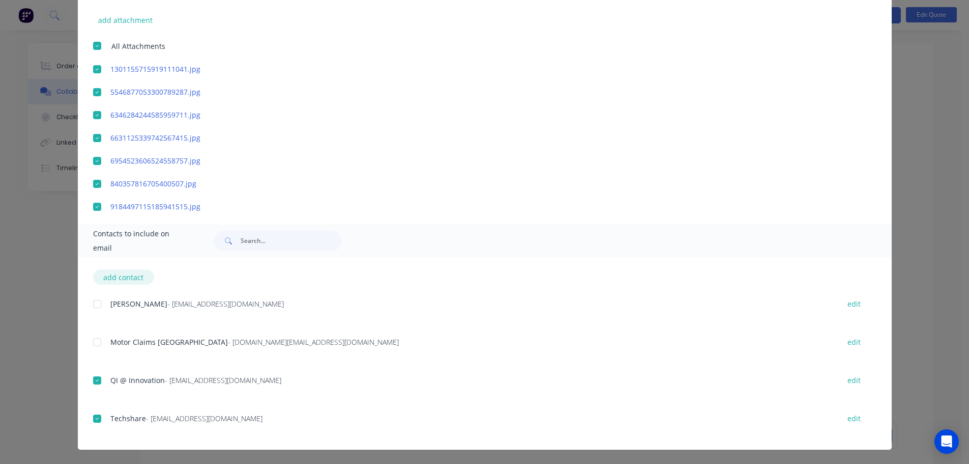
click at [111, 277] on button "add contact" at bounding box center [123, 276] width 61 height 15
select select "AU"
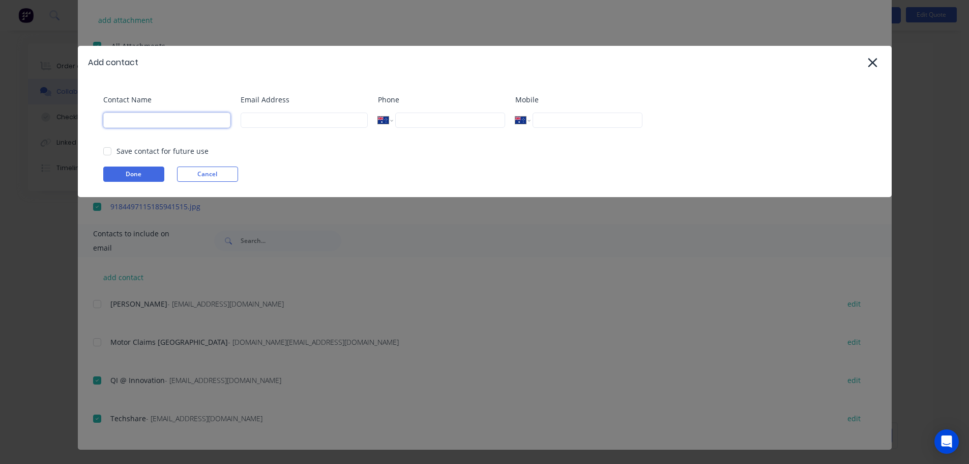
click at [129, 118] on input at bounding box center [166, 119] width 127 height 15
type input "[PERSON_NAME]"
type input "[EMAIL_ADDRESS][DOMAIN_NAME]"
type input "0432 545 330"
click at [132, 173] on button "Done" at bounding box center [133, 173] width 61 height 15
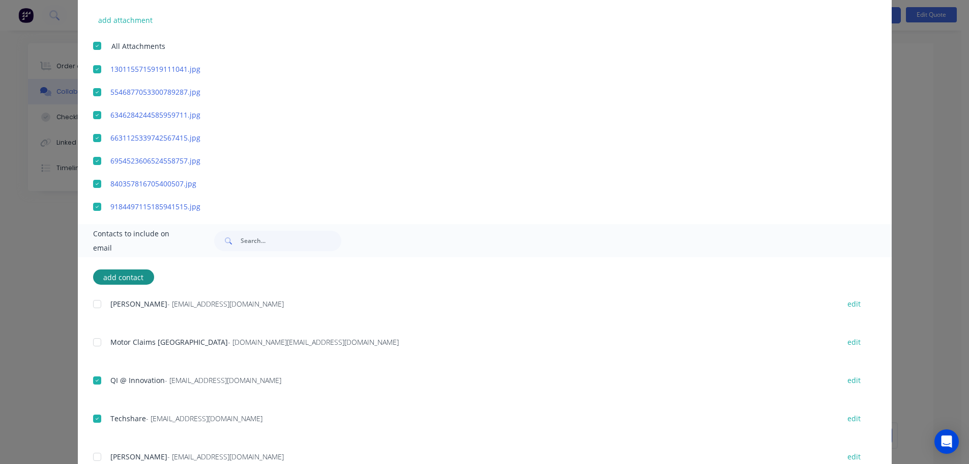
click at [89, 458] on div at bounding box center [97, 456] width 20 height 20
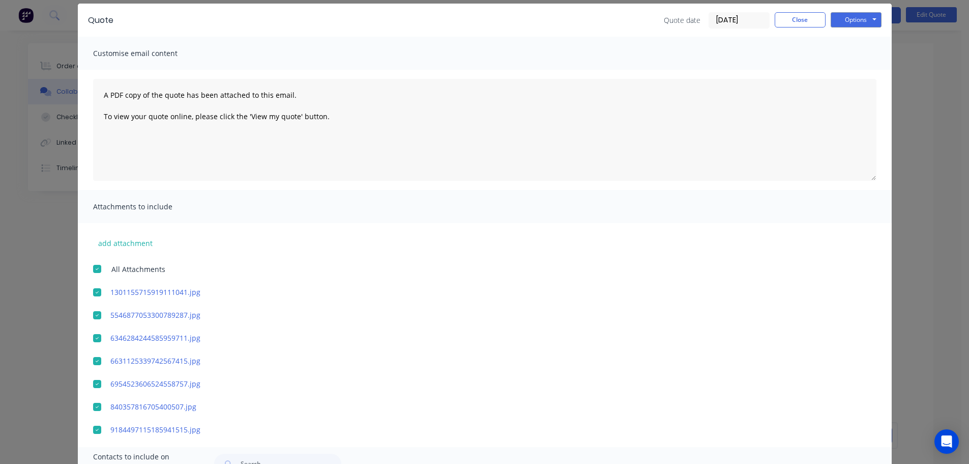
scroll to position [0, 0]
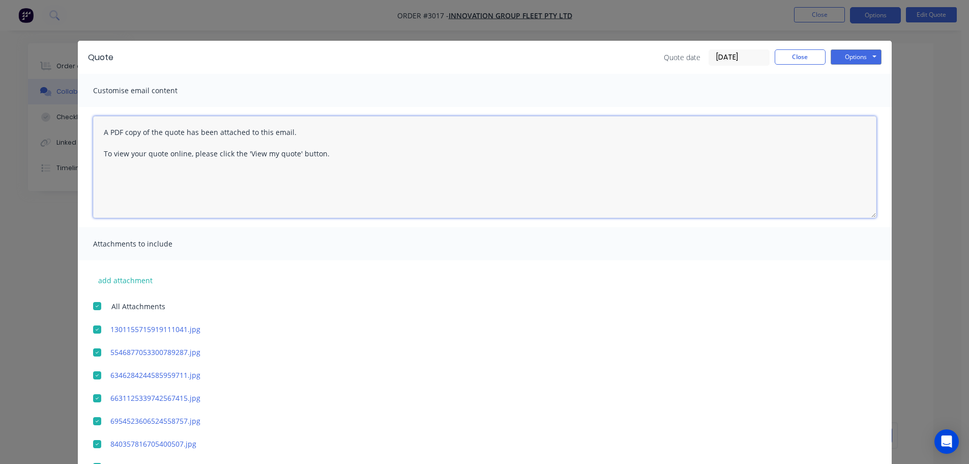
click at [101, 132] on textarea "A PDF copy of the quote has been attached to this email. To view your quote onl…" at bounding box center [485, 167] width 784 height 102
drag, startPoint x: 98, startPoint y: 132, endPoint x: 101, endPoint y: 139, distance: 7.8
click at [98, 132] on textarea "A PDF copy of the quote has been attached to this email. To view your quote onl…" at bounding box center [485, 167] width 784 height 102
click at [101, 129] on textarea "A PDF copy of the quote has been attached to this email. To view your quote onl…" at bounding box center [485, 167] width 784 height 102
paste textarea "URGENT Rego DN85QS - Claim No. 00598979"
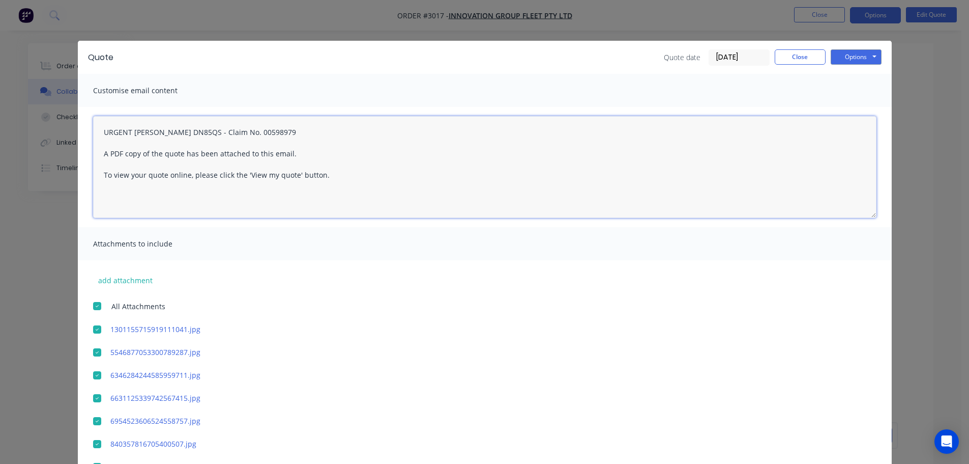
click at [254, 132] on textarea "URGENT Rego DN85QS - Claim No. 00598979 A PDF copy of the quote has been attach…" at bounding box center [485, 167] width 784 height 102
paste textarea "Good Morning, Thank you for sending the estimate for the above vehicle. Howevr,…"
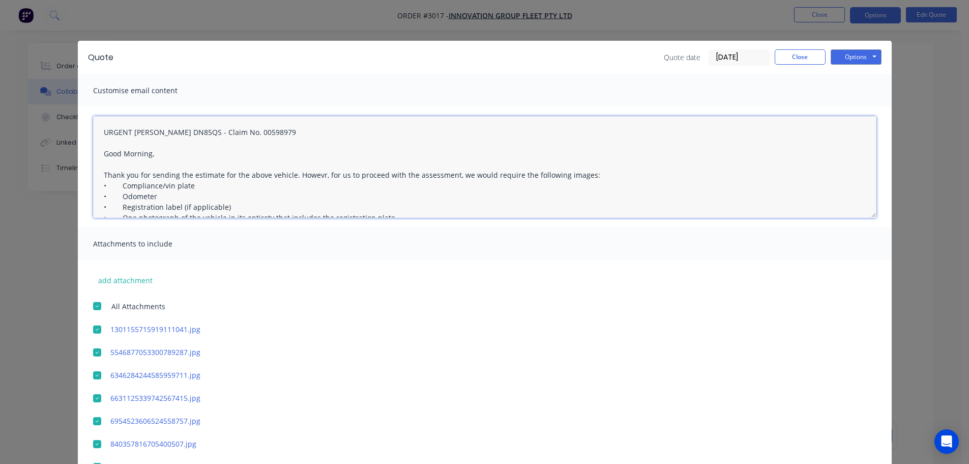
scroll to position [48, 0]
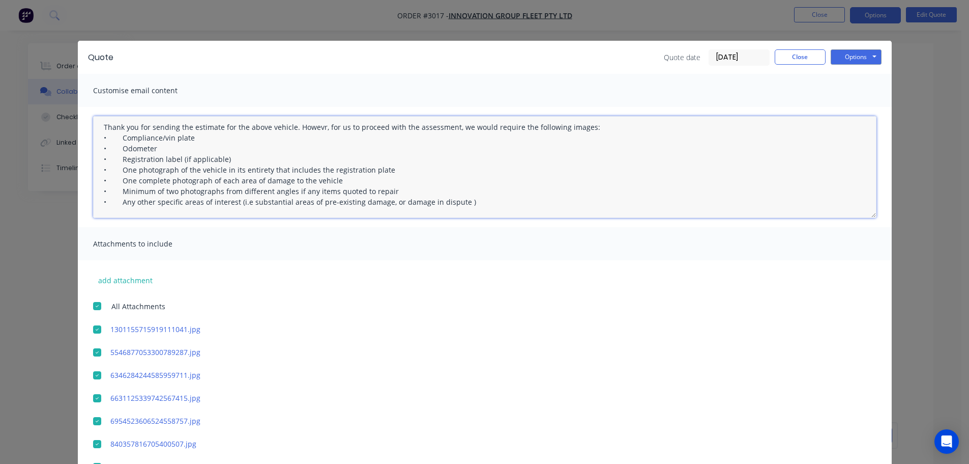
click at [315, 128] on textarea "URGENT Rego DN85QS - Claim No. 00598979 Good Morning, Thank you for sending the…" at bounding box center [485, 167] width 784 height 102
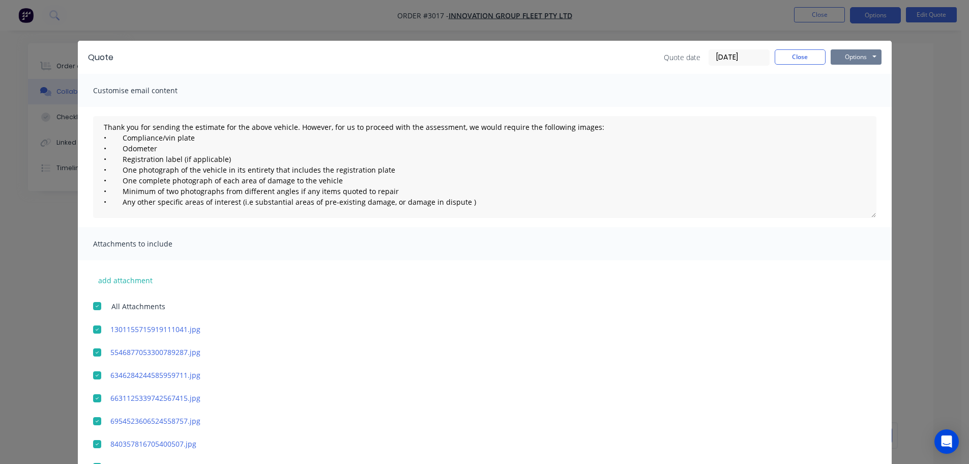
click at [849, 58] on button "Options" at bounding box center [856, 56] width 51 height 15
click at [851, 108] on button "Email" at bounding box center [863, 108] width 65 height 17
type textarea "A PDF copy of the quote has been attached to this email. To view your quote onl…"
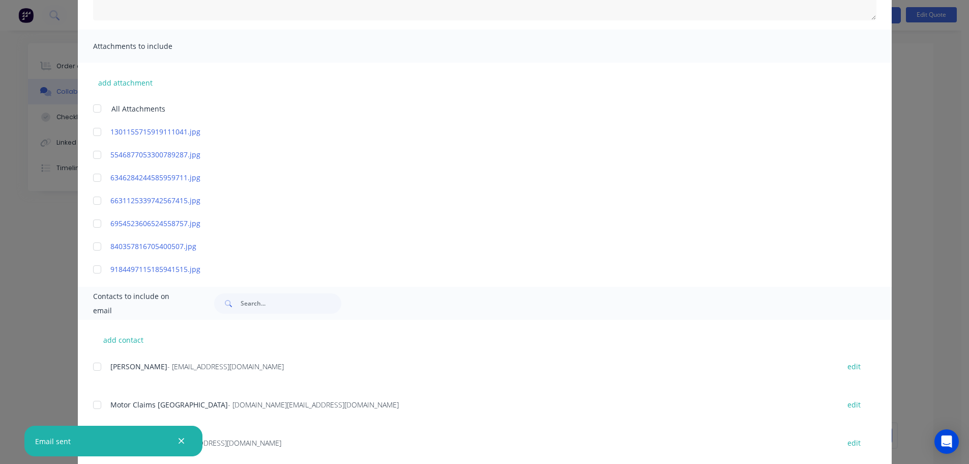
scroll to position [0, 0]
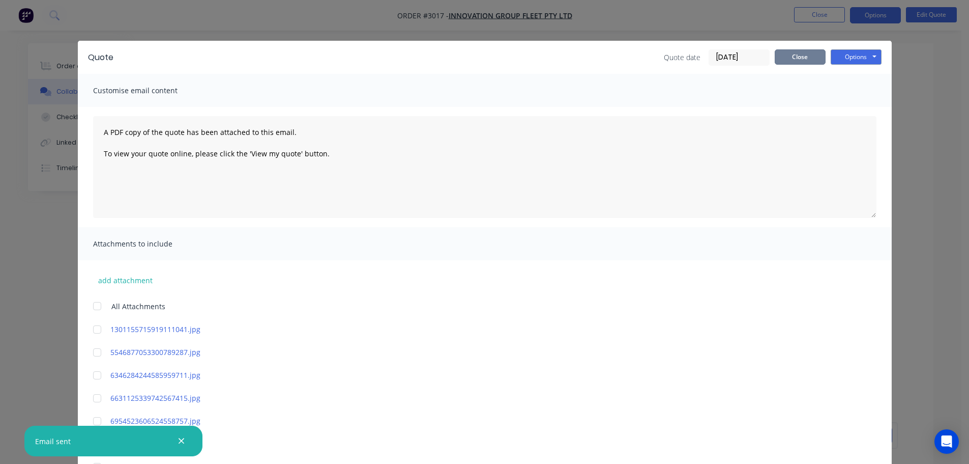
click at [783, 57] on button "Close" at bounding box center [800, 56] width 51 height 15
